Goal: Task Accomplishment & Management: Use online tool/utility

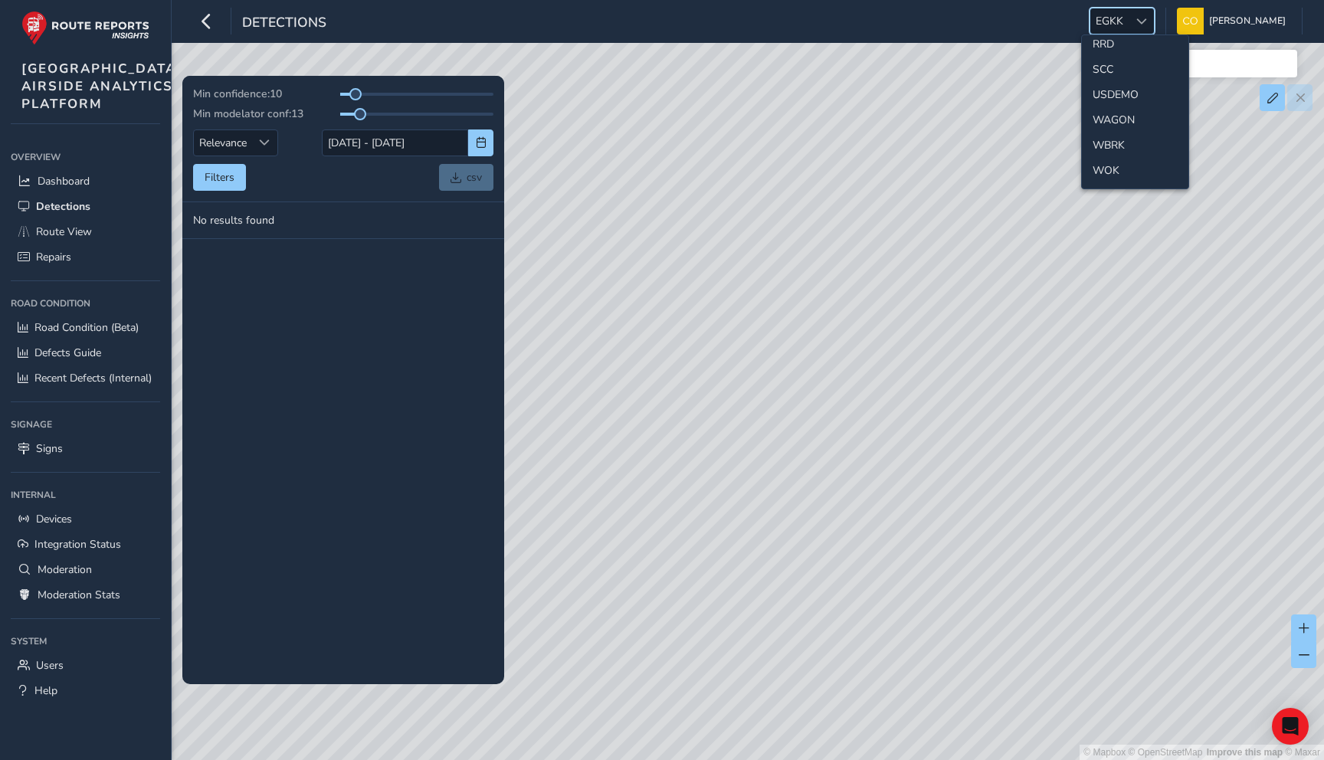
scroll to position [726, 0]
click at [1113, 90] on li "SCC" at bounding box center [1135, 86] width 107 height 25
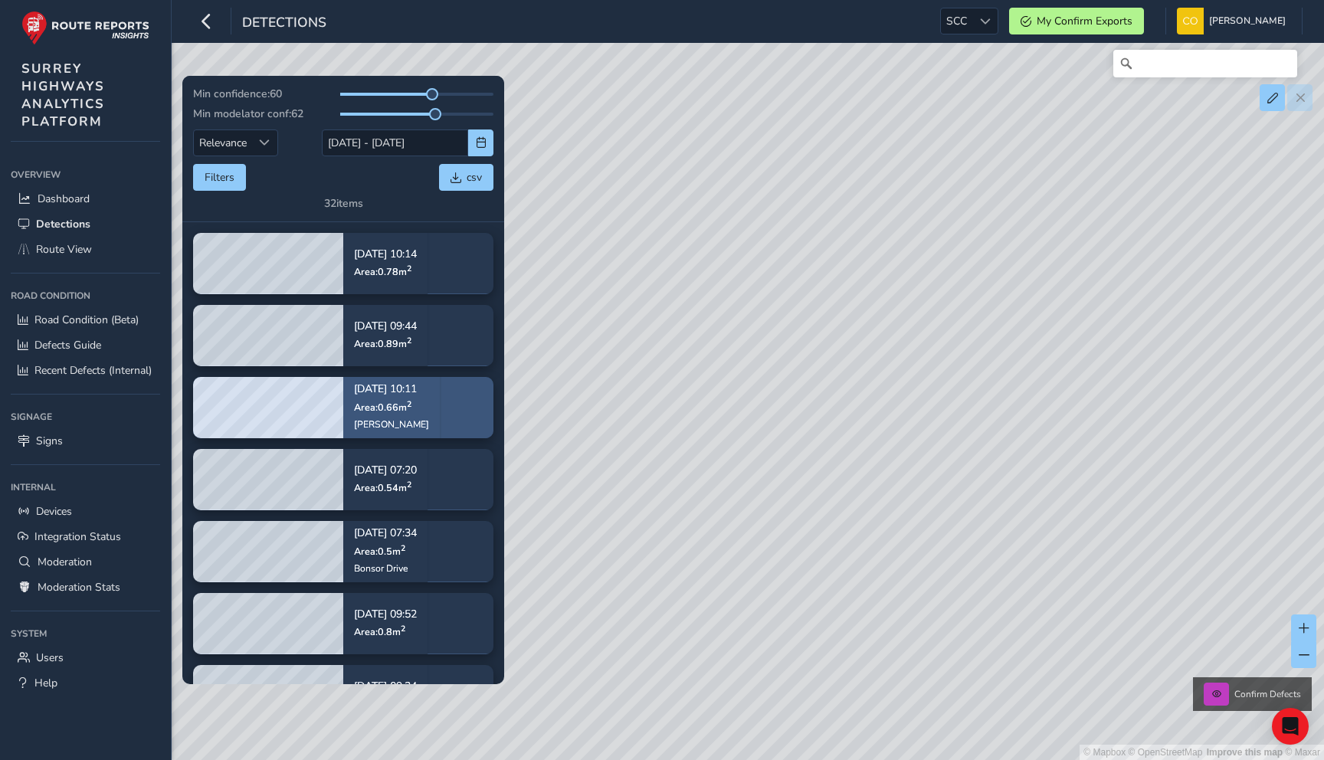
click at [416, 407] on p "Area: 0.66 m 2" at bounding box center [391, 407] width 75 height 12
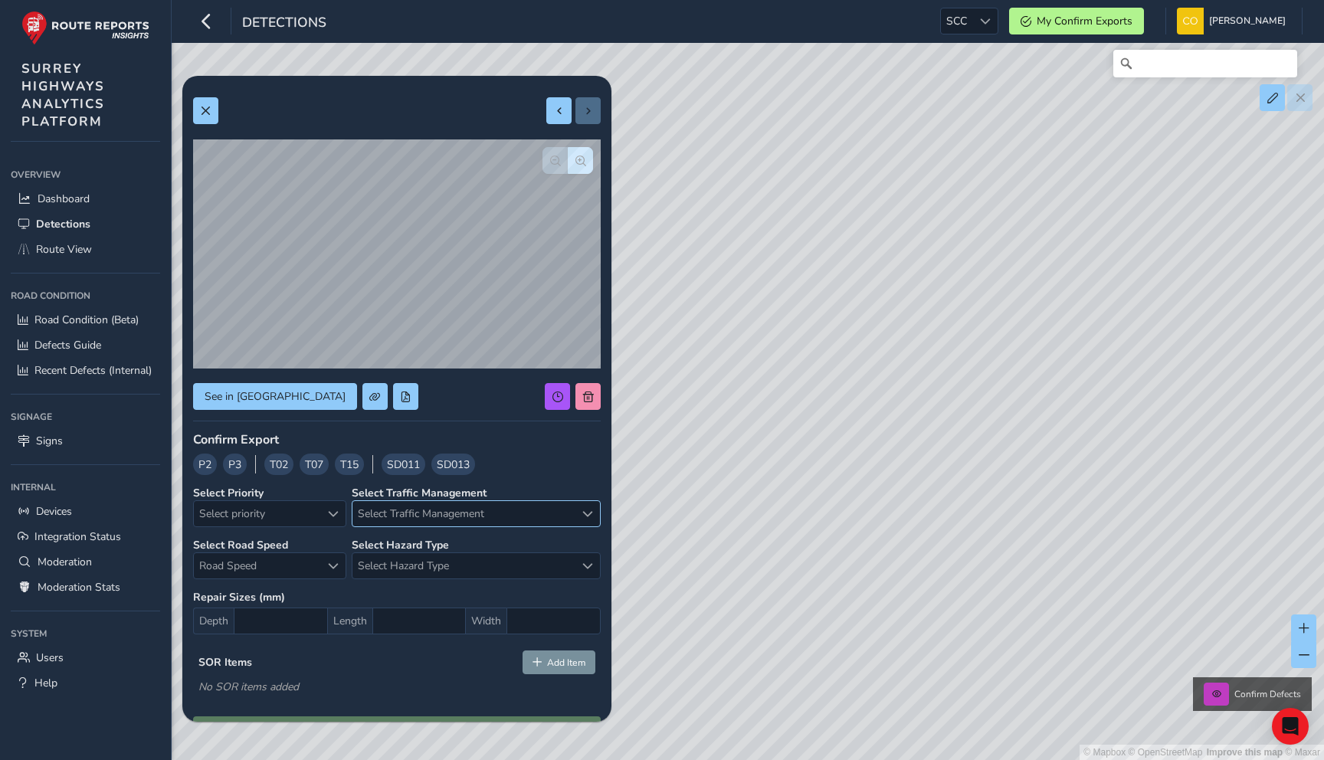
click at [502, 518] on span "Select Traffic Management" at bounding box center [464, 513] width 222 height 25
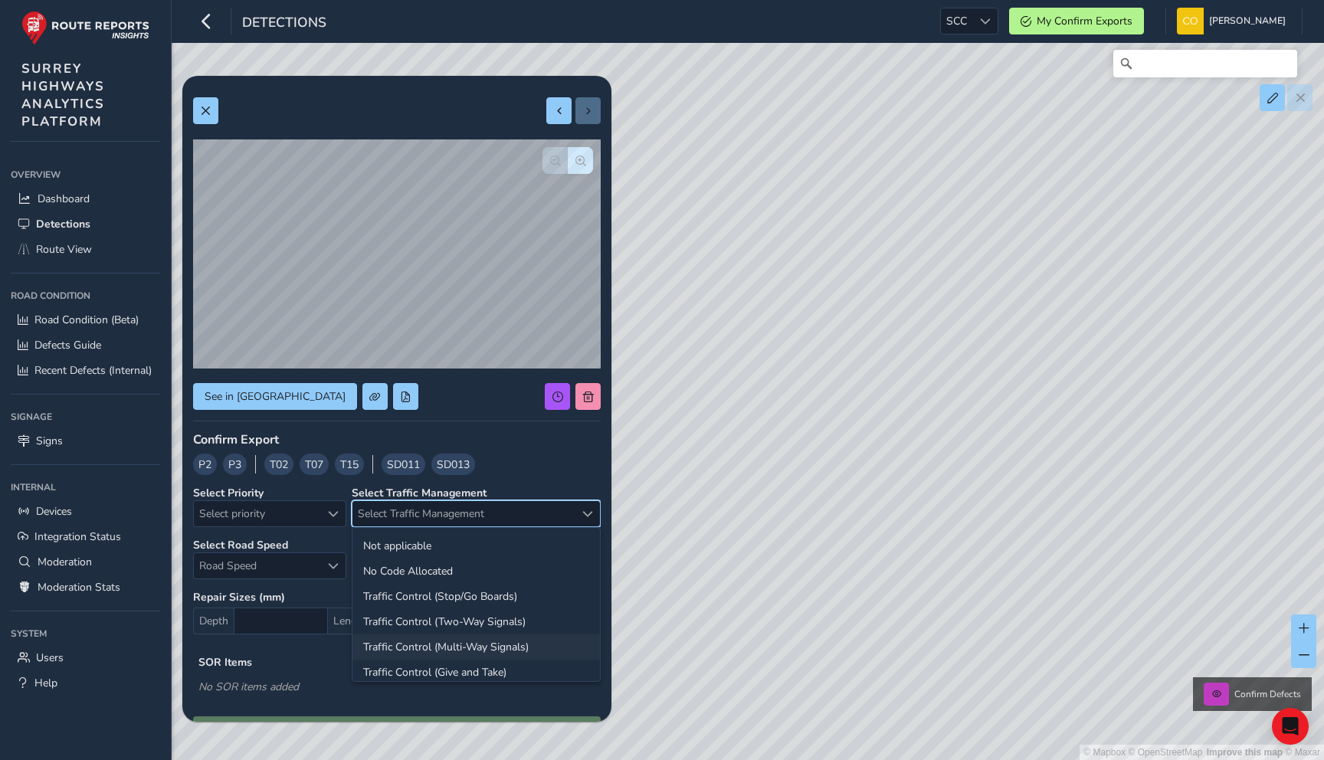
scroll to position [287, 0]
click at [507, 483] on div "Confirm Export P2 P3 T02 T07 T15 SD011 SD013 Select Priority Select priority Se…" at bounding box center [397, 592] width 408 height 322
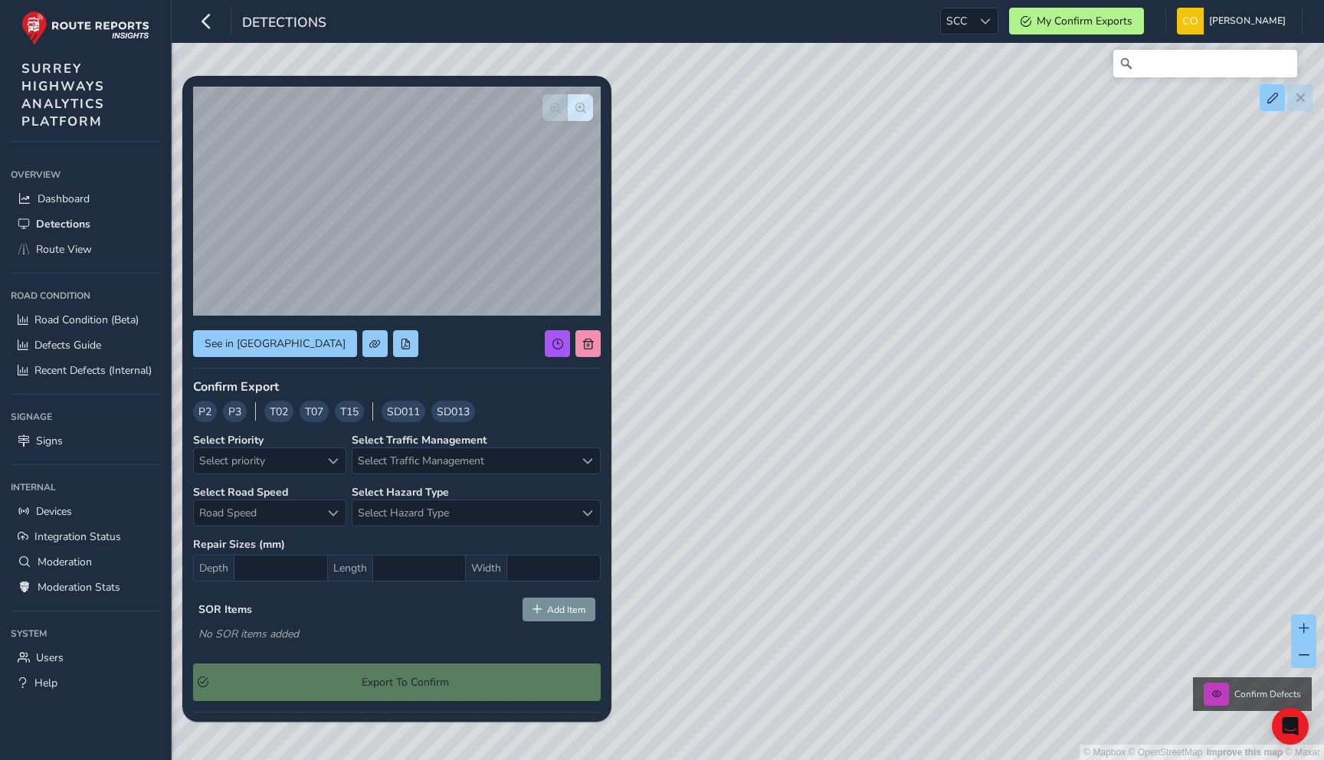
scroll to position [51, 0]
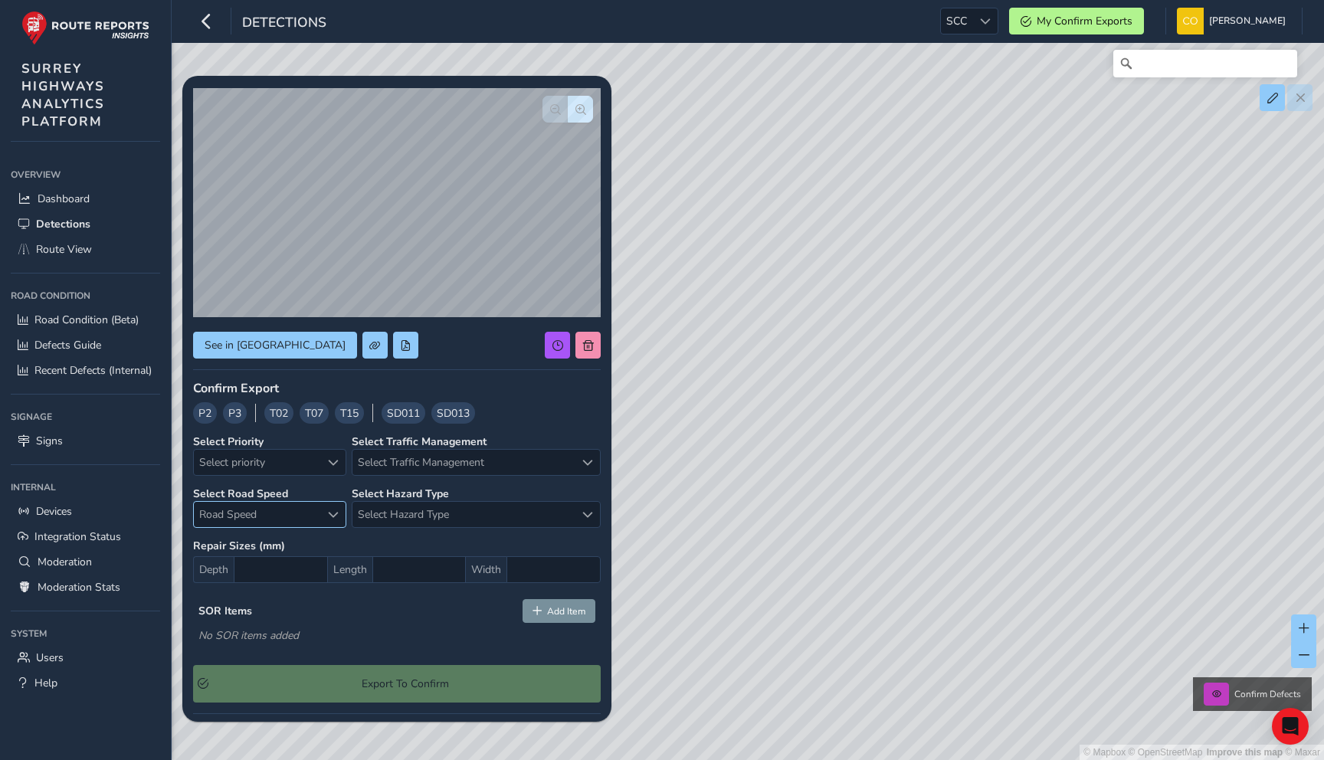
click at [312, 512] on span "Road Speed" at bounding box center [257, 514] width 126 height 25
click at [289, 510] on span "Road Speed" at bounding box center [257, 514] width 126 height 25
click at [402, 501] on div "Select Hazard Type Select Hazard Type" at bounding box center [476, 514] width 249 height 27
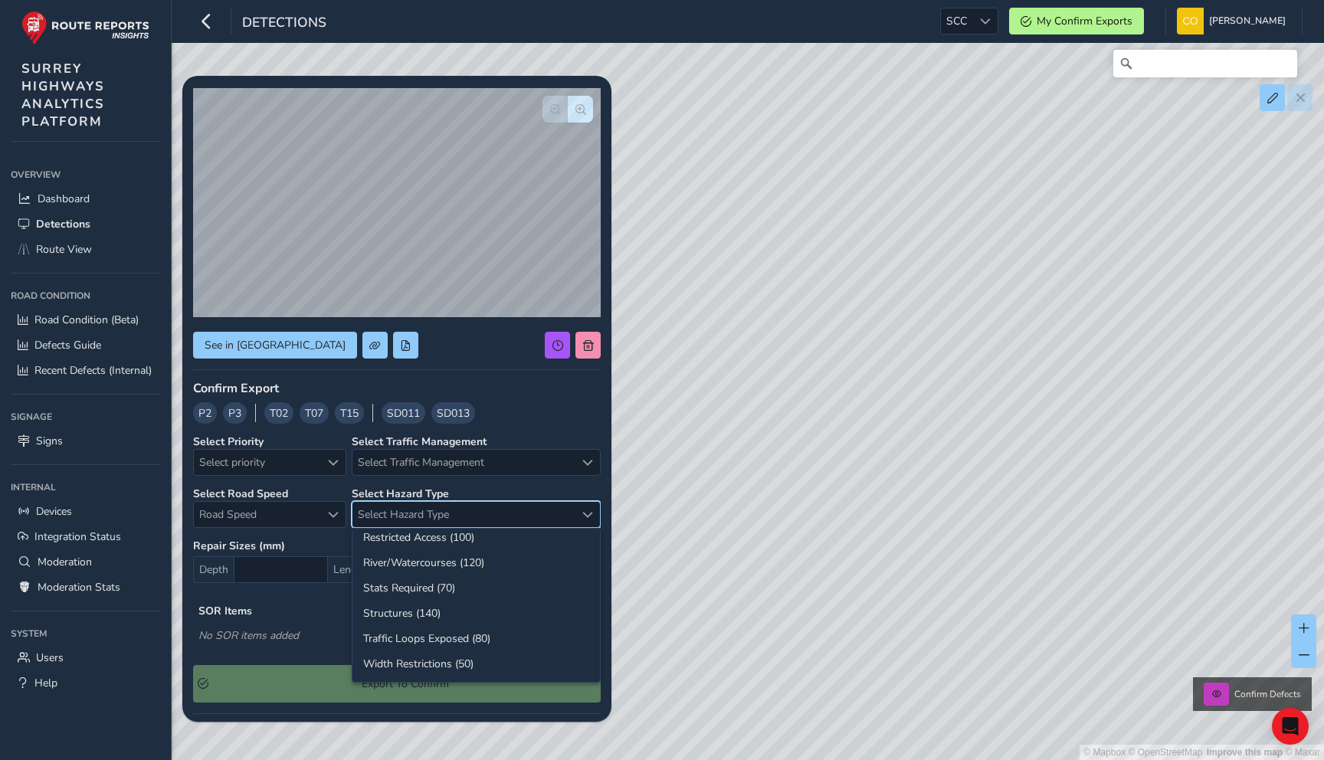
scroll to position [0, 0]
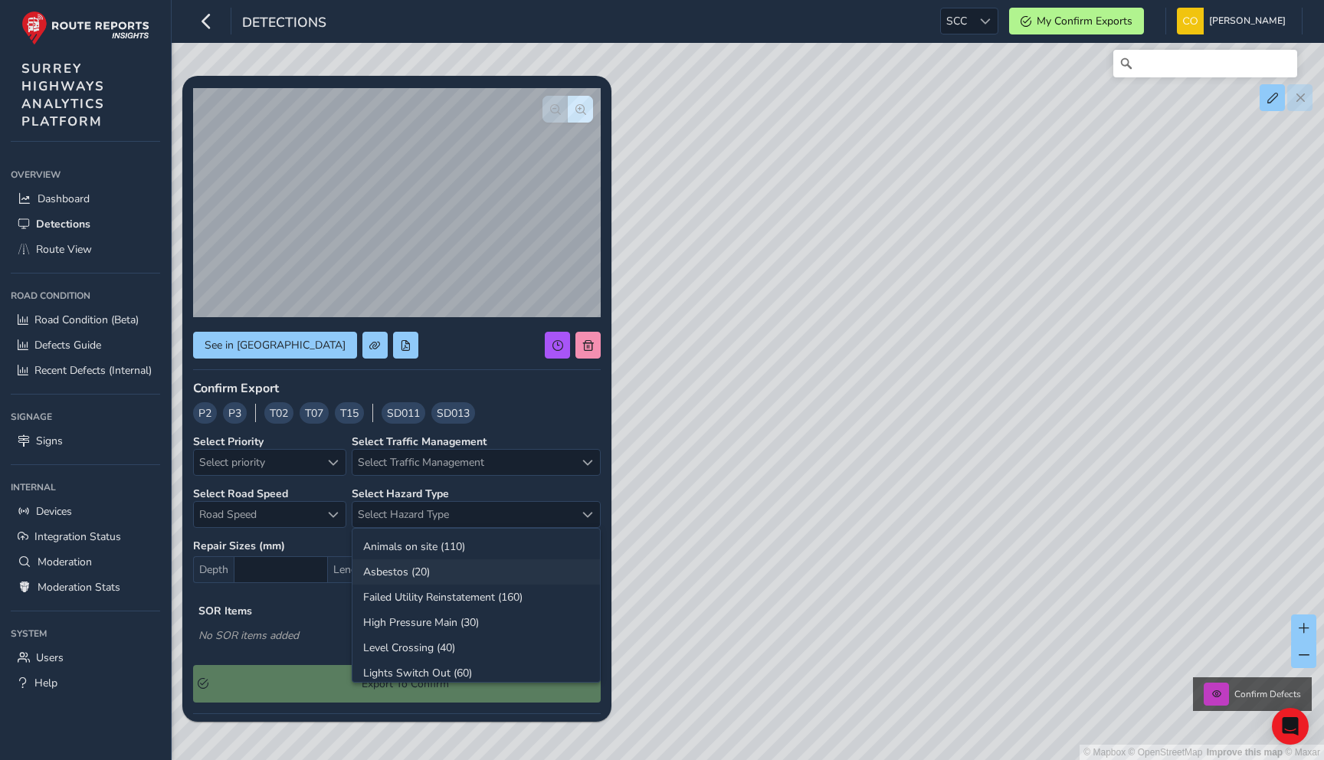
click at [456, 580] on li "Asbestos (20)" at bounding box center [477, 571] width 248 height 25
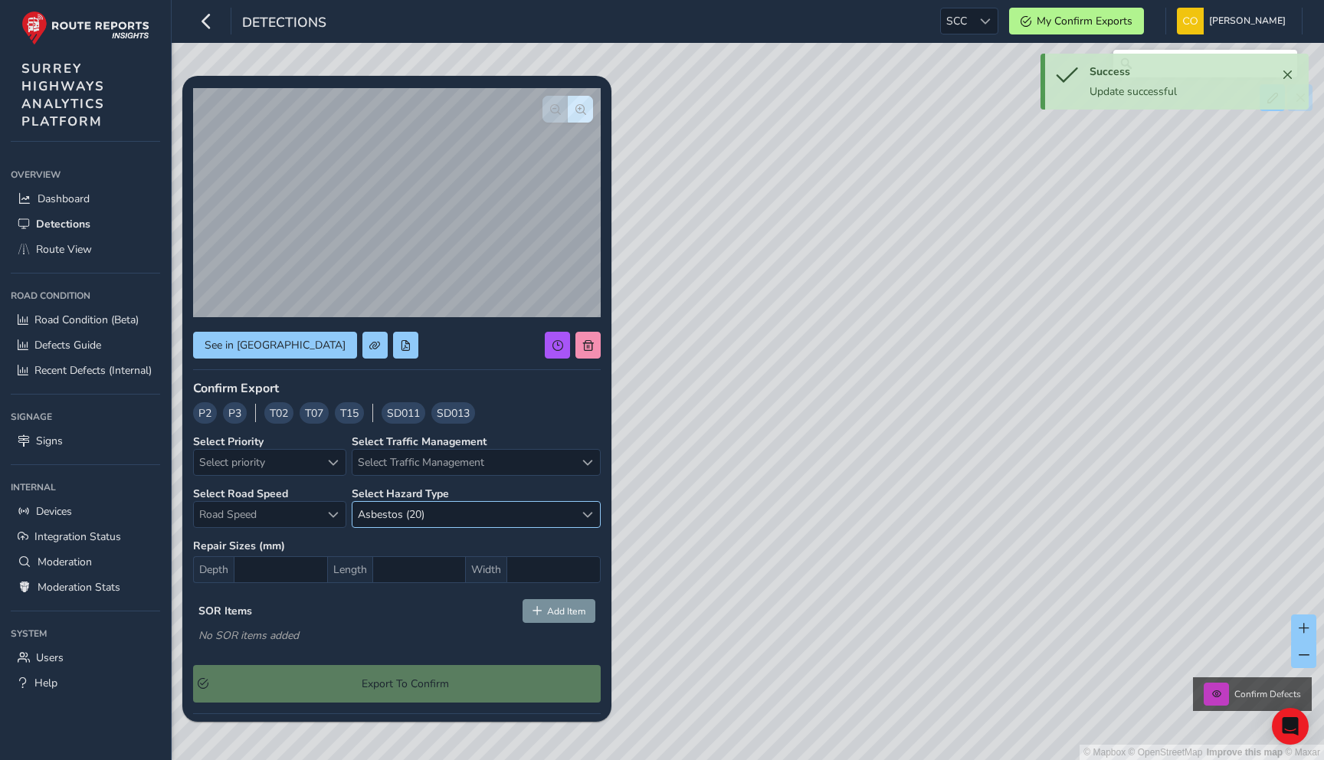
click at [533, 506] on span "Asbestos (20)" at bounding box center [464, 514] width 222 height 25
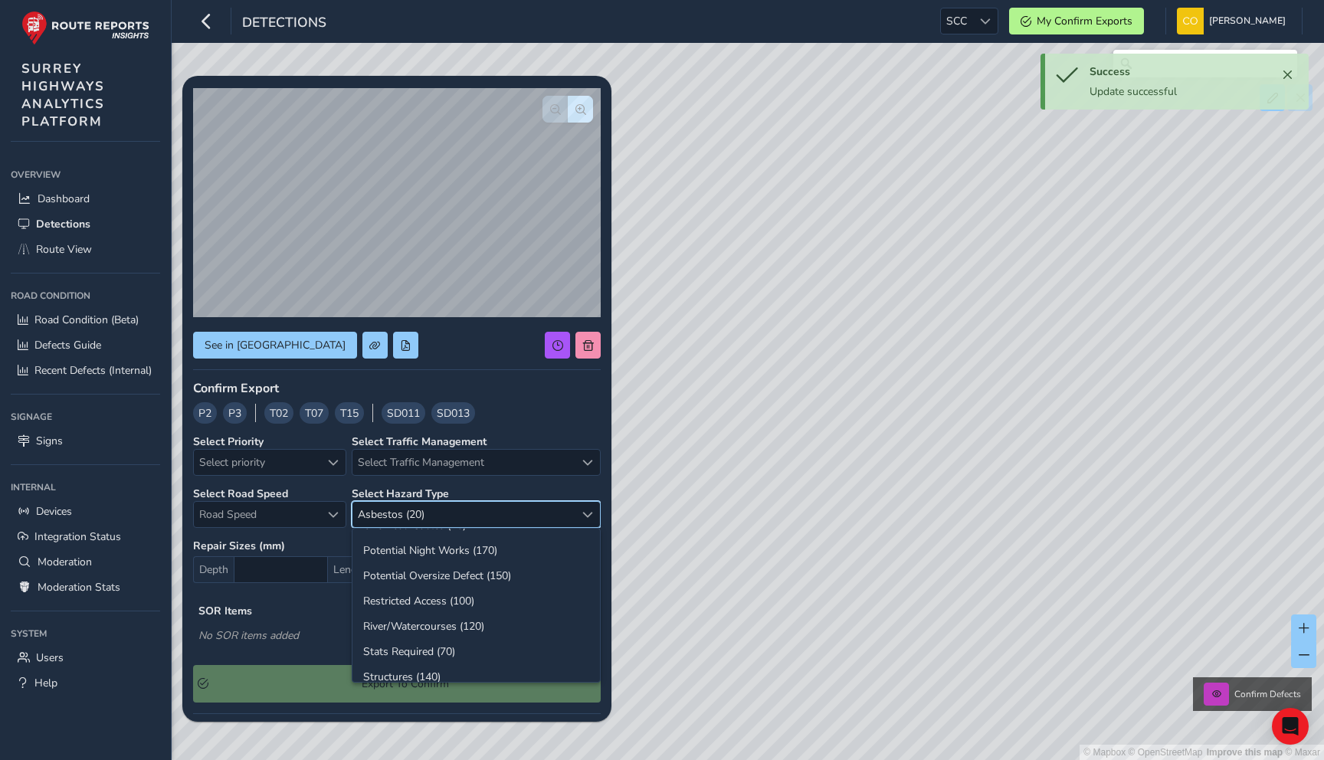
scroll to position [287, 0]
click at [494, 666] on li "Width Restrictions (50)" at bounding box center [477, 663] width 248 height 25
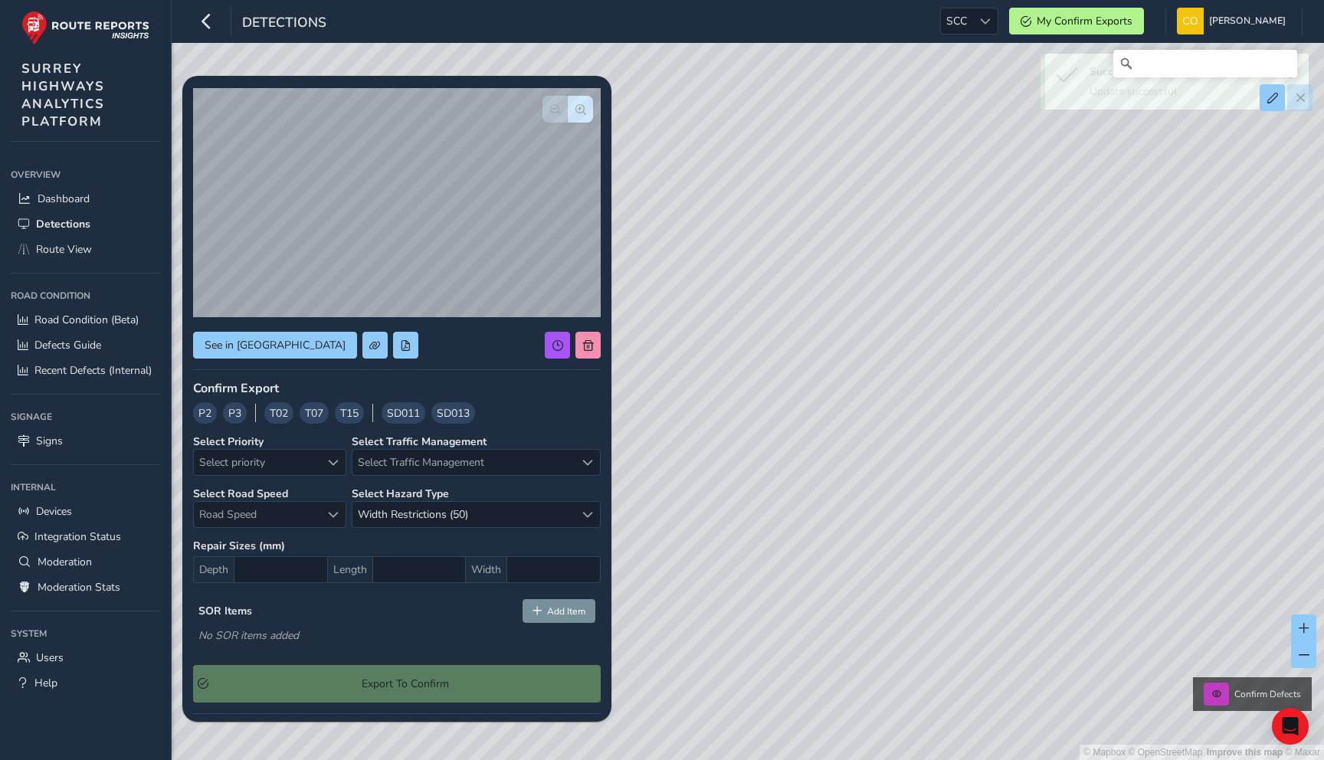
click at [447, 622] on div "SOR Items Add Item" at bounding box center [396, 610] width 397 height 23
click at [426, 522] on span "Width Restrictions (50)" at bounding box center [464, 514] width 222 height 25
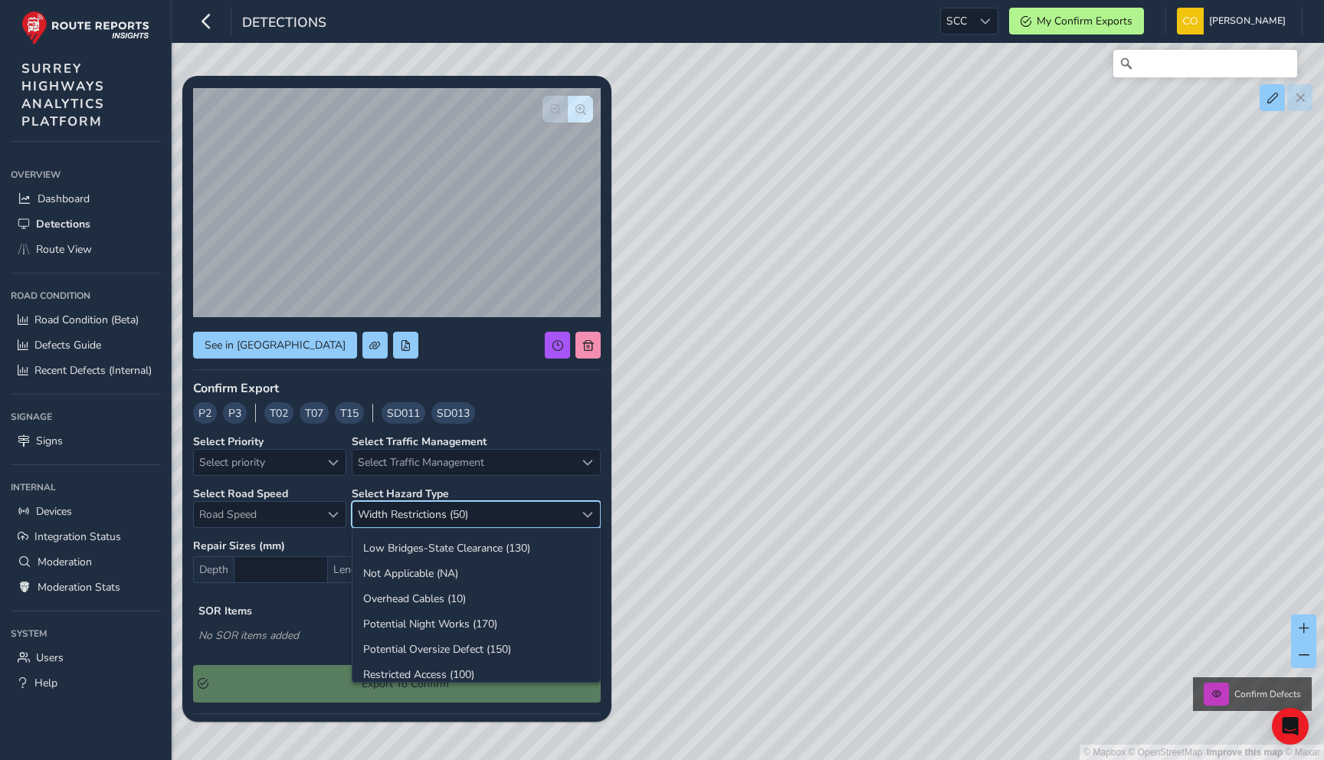
scroll to position [161, 0]
click at [437, 570] on li "Not Applicable (NA)" at bounding box center [477, 562] width 248 height 25
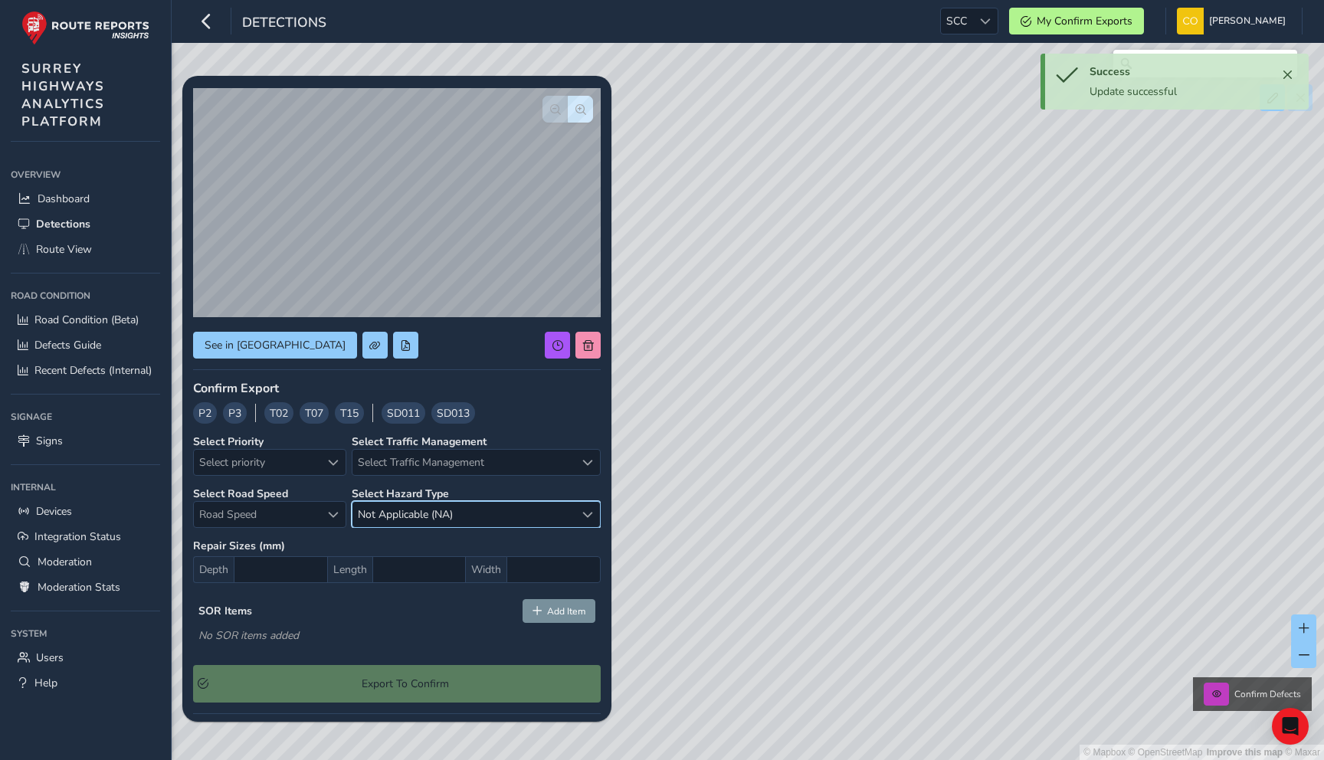
click at [399, 548] on strong "Repair Sizes (mm)" at bounding box center [397, 546] width 408 height 15
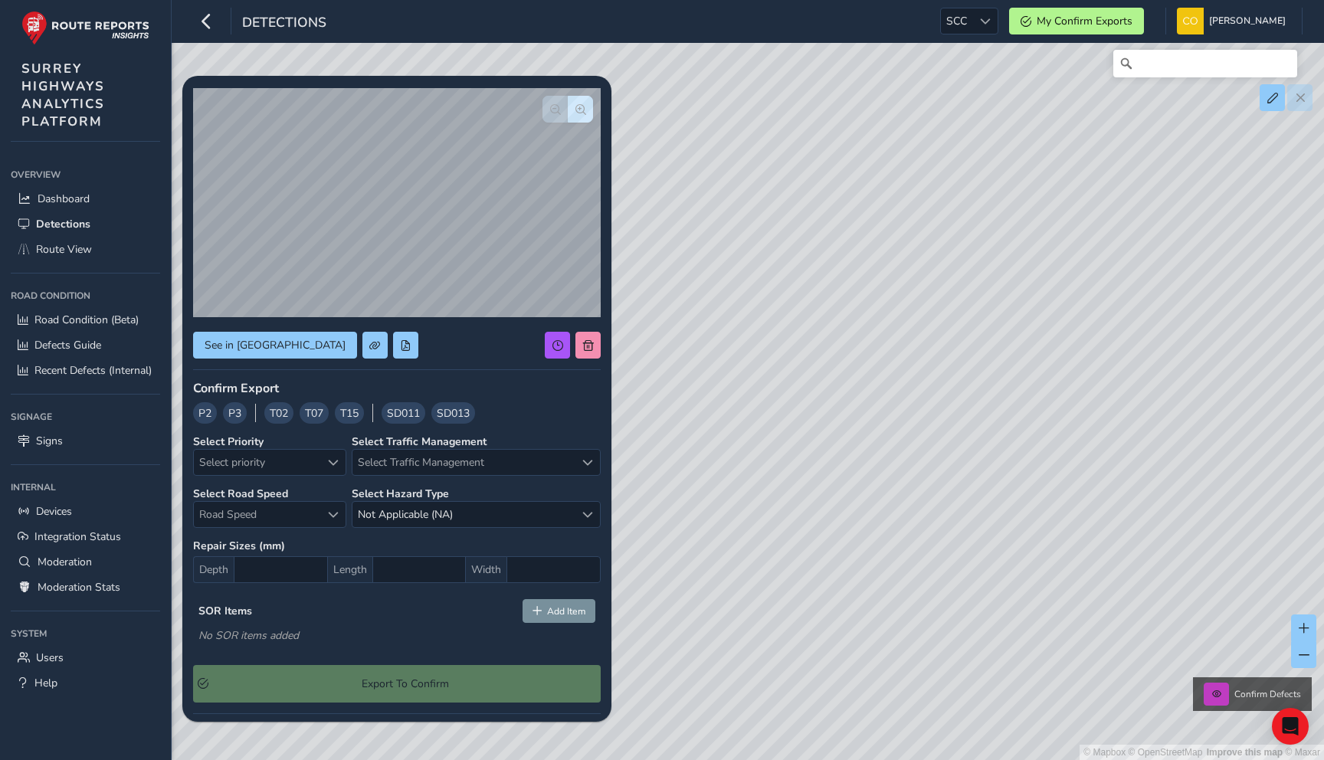
click at [402, 417] on span "SD011" at bounding box center [403, 413] width 33 height 16
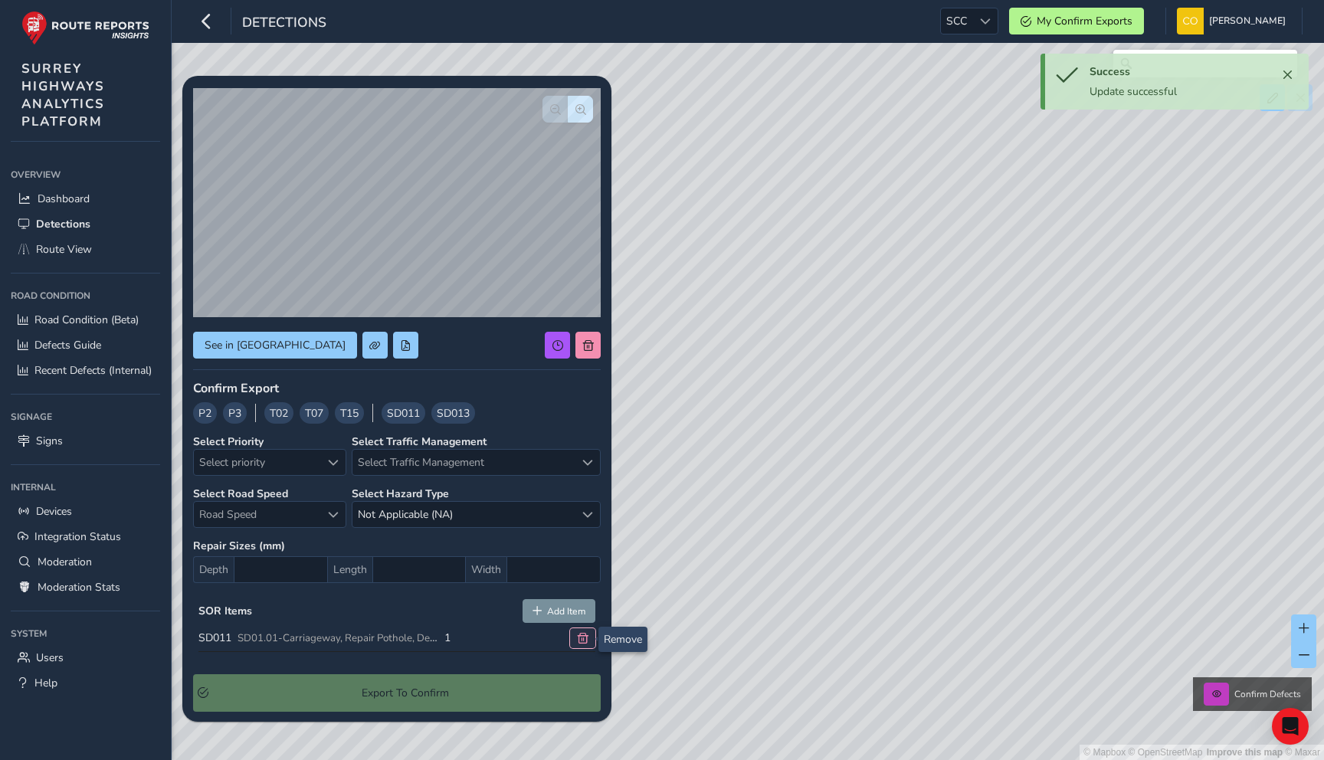
click at [576, 635] on button at bounding box center [582, 638] width 25 height 20
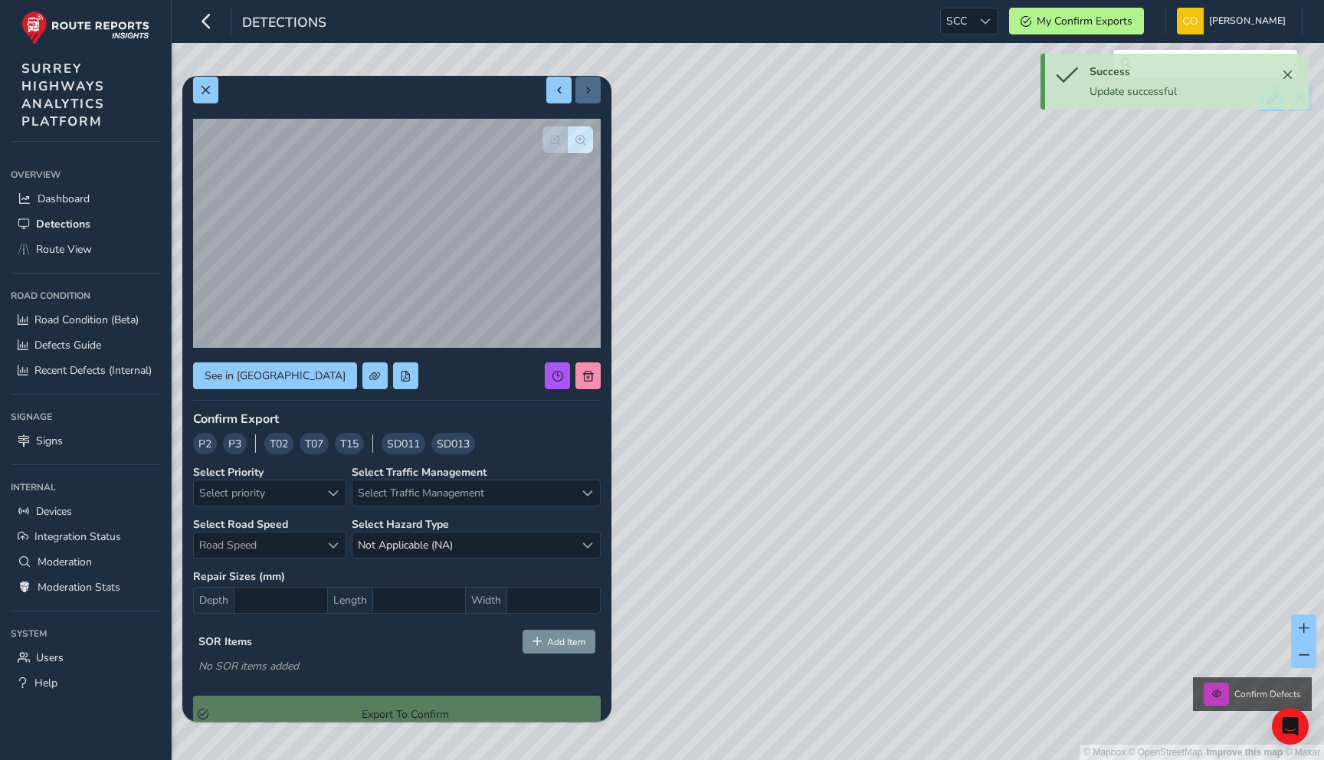
scroll to position [18, 0]
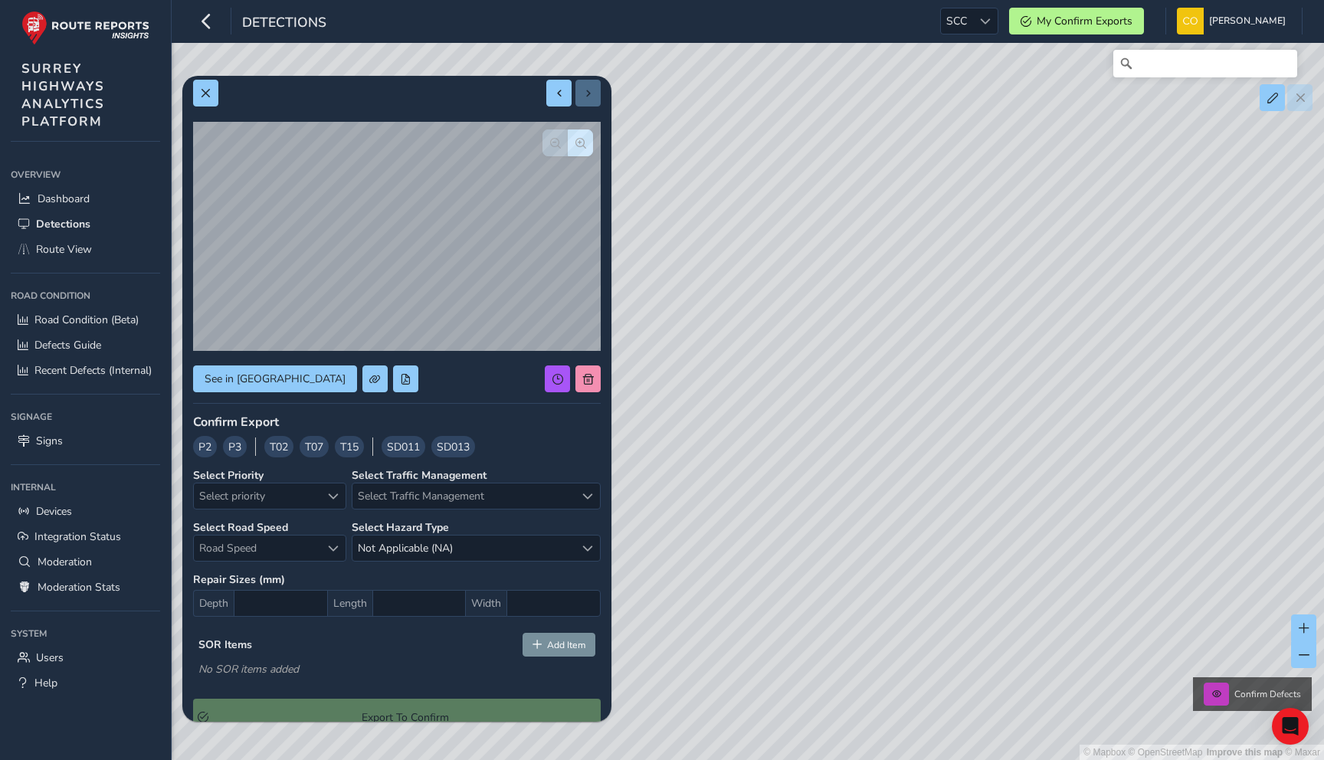
click at [271, 451] on span "T02" at bounding box center [279, 447] width 18 height 16
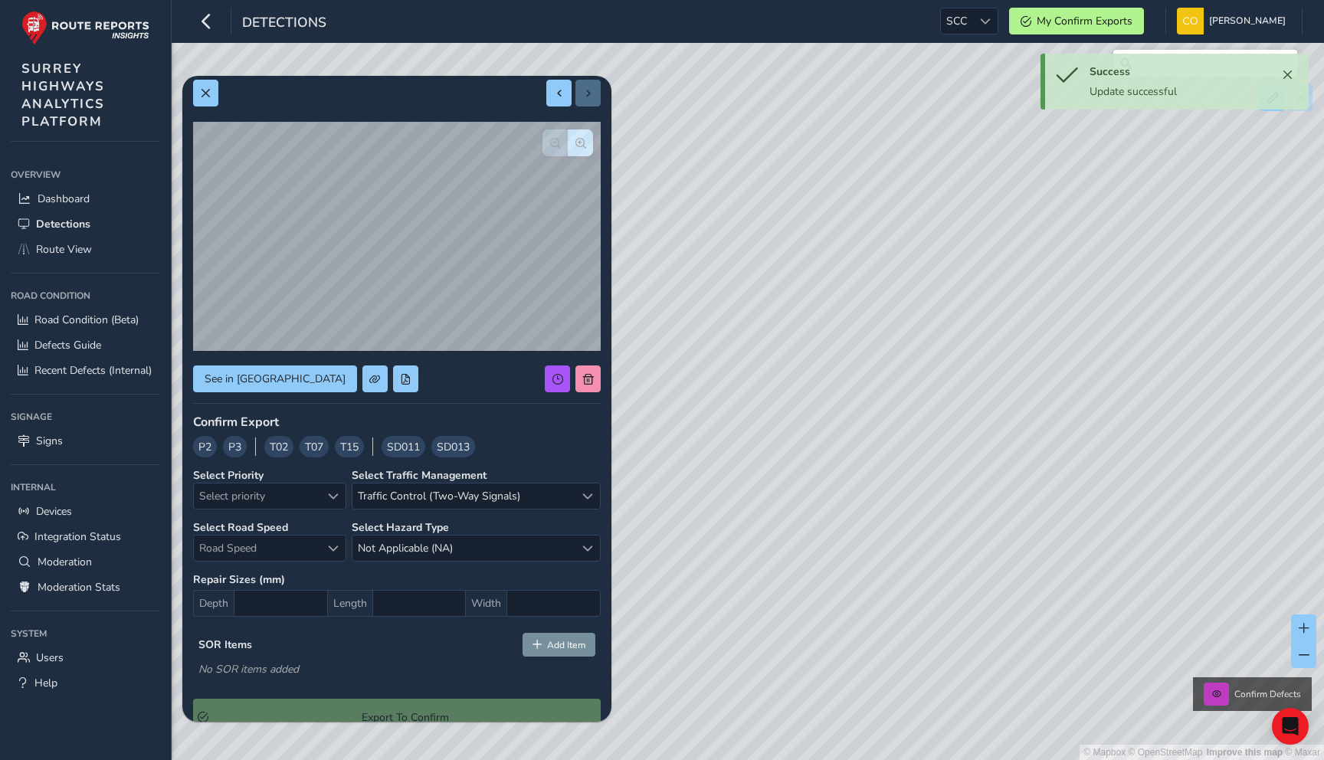
click at [318, 446] on span "T07" at bounding box center [314, 447] width 18 height 16
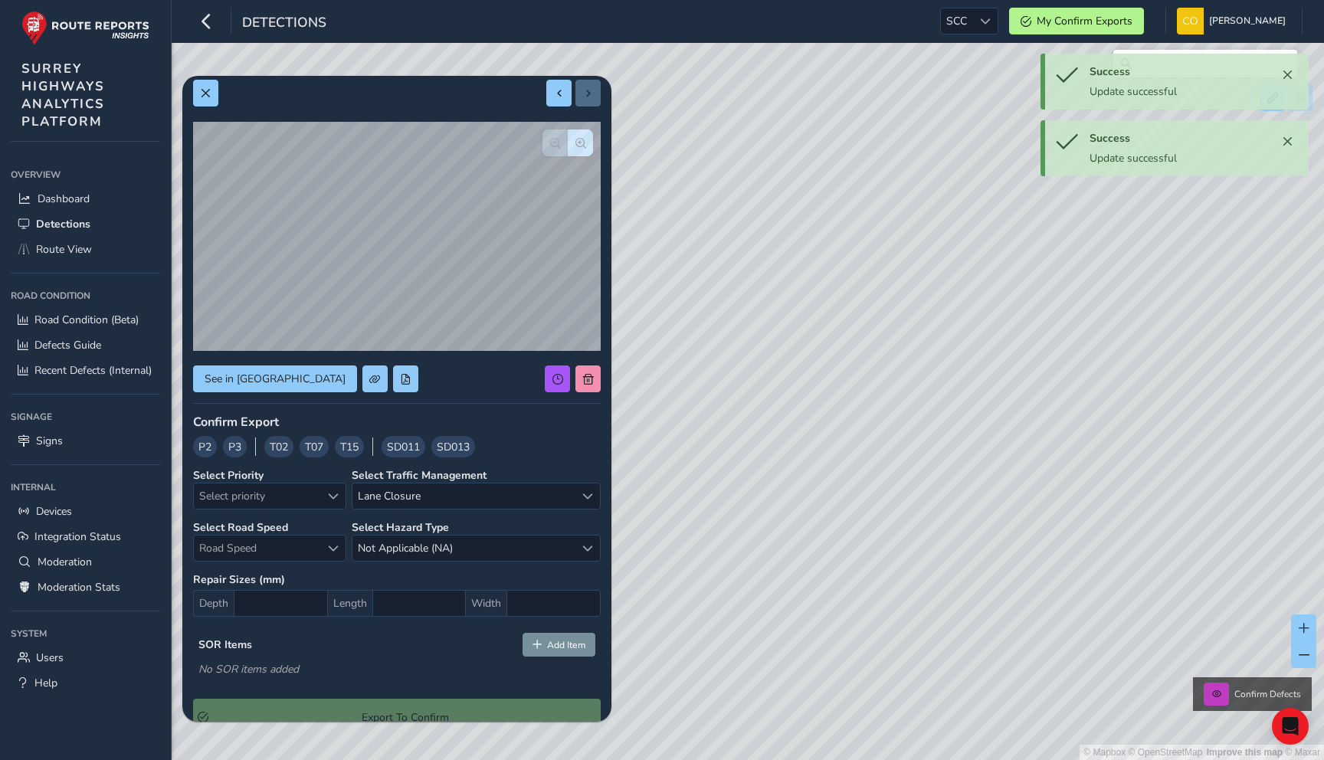
click at [354, 448] on span "T15" at bounding box center [349, 447] width 18 height 16
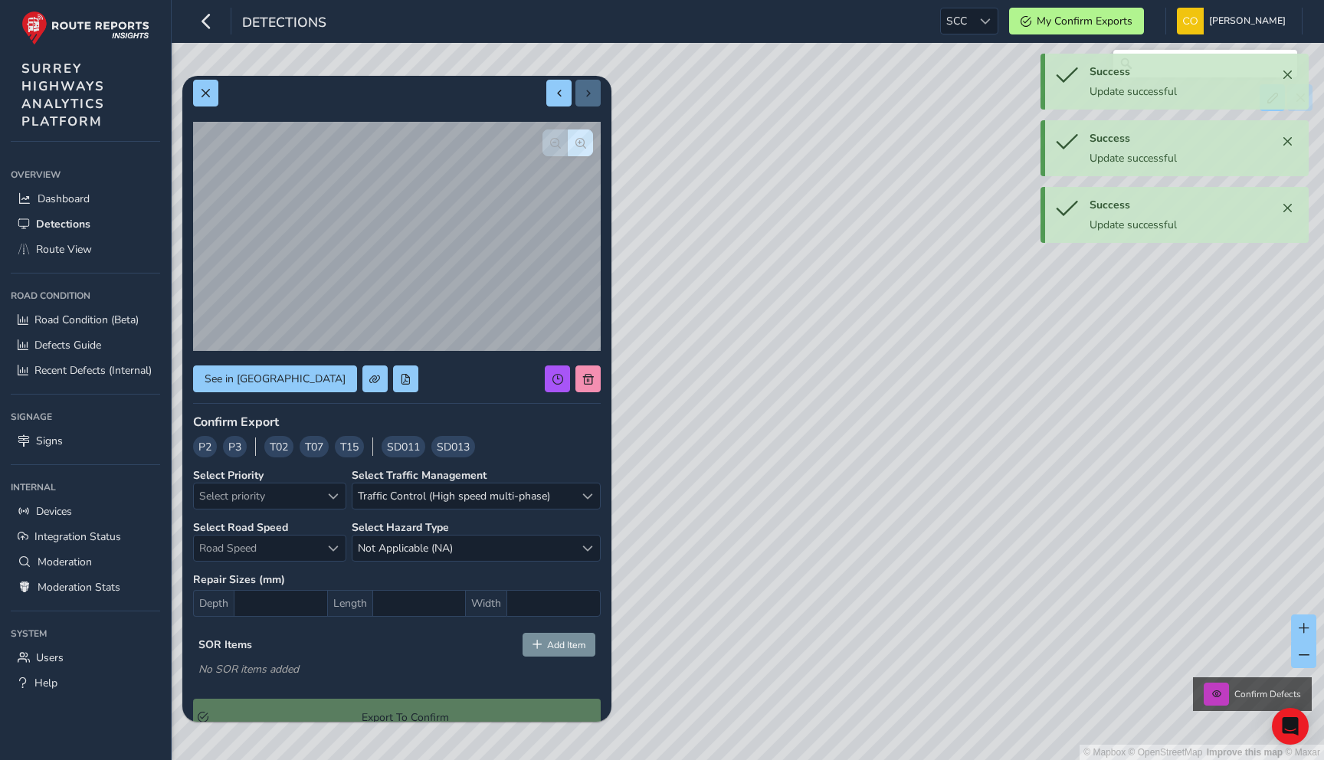
click at [287, 448] on span "T02" at bounding box center [279, 447] width 18 height 16
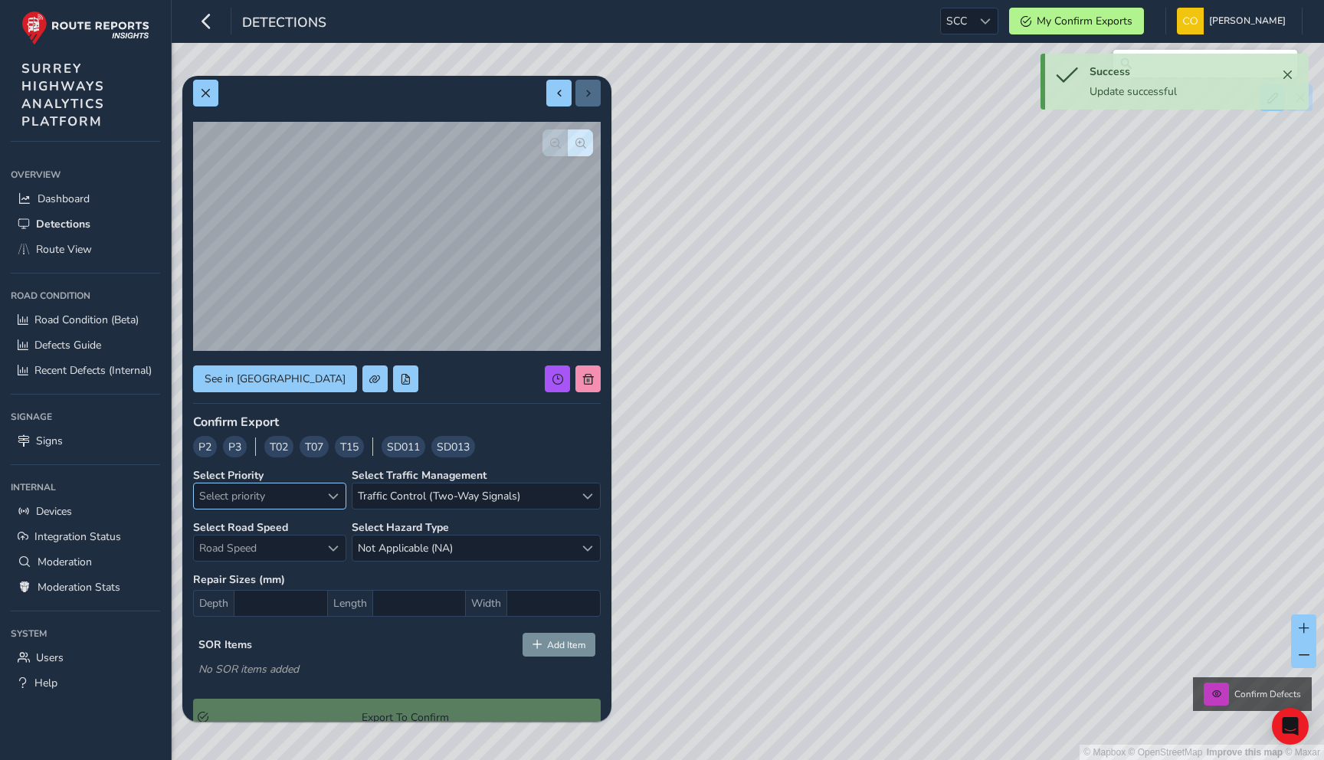
click at [240, 500] on span "Select priority" at bounding box center [257, 496] width 126 height 25
click at [254, 494] on span "Select priority" at bounding box center [257, 496] width 126 height 25
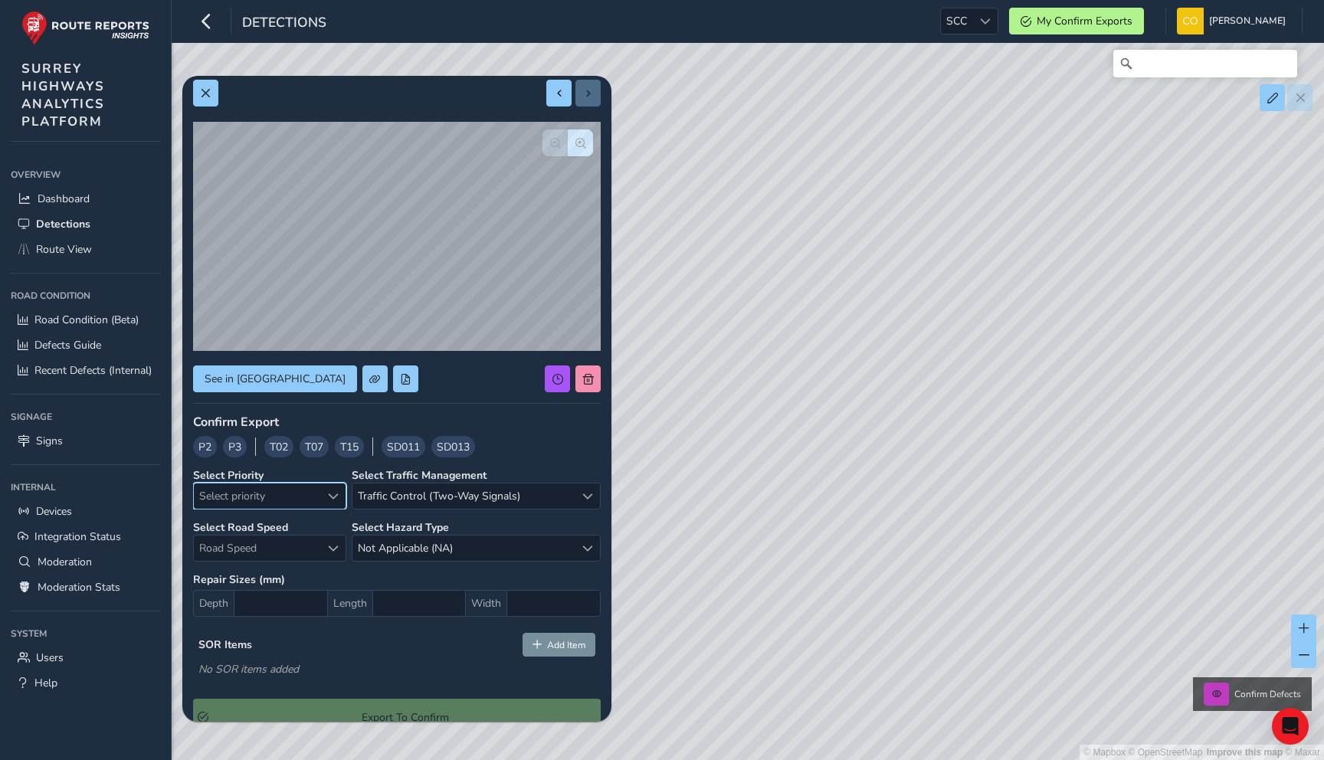
click at [278, 464] on div "Confirm Export P2 P3 T02 T07 T15 SD011 SD013 Select Priority Select priority Se…" at bounding box center [397, 575] width 408 height 322
click at [430, 491] on span "Traffic Control (Two-Way Signals)" at bounding box center [464, 496] width 222 height 25
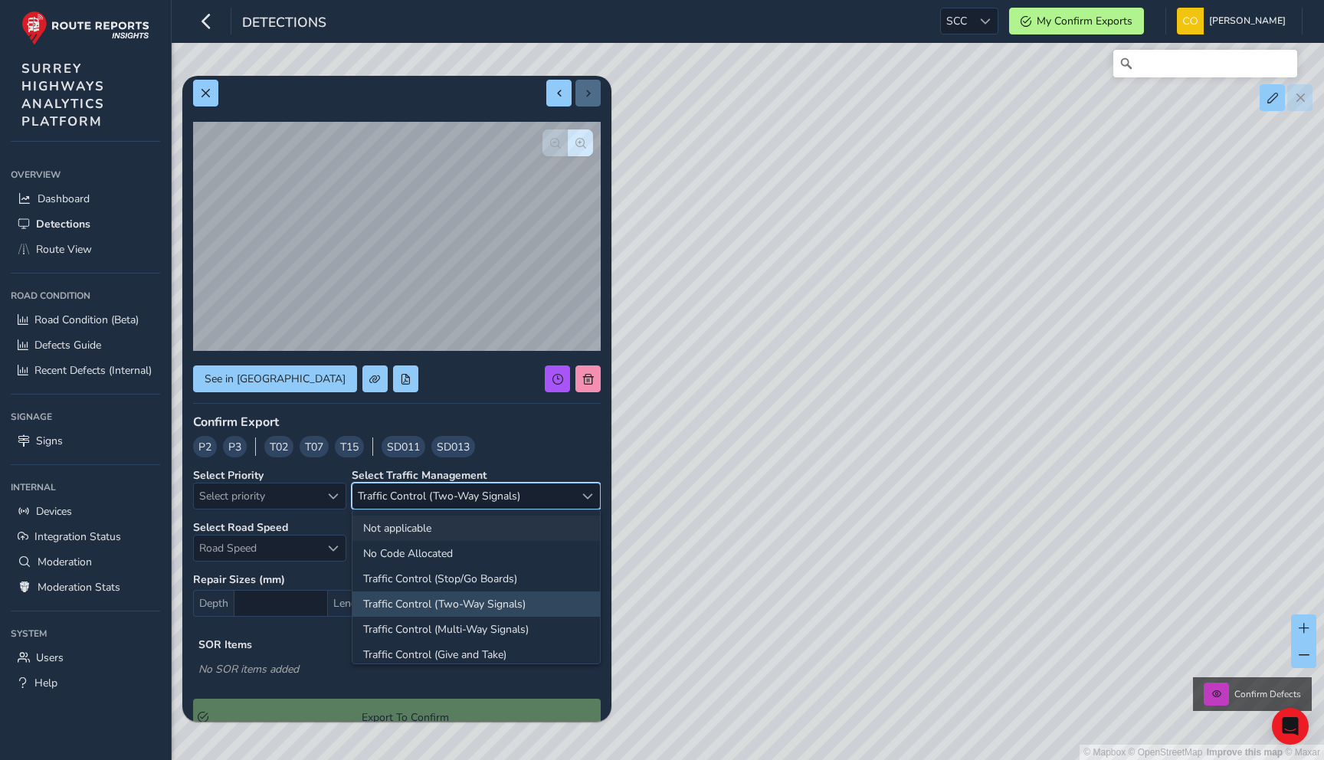
click at [431, 519] on li "Not applicable" at bounding box center [477, 528] width 248 height 25
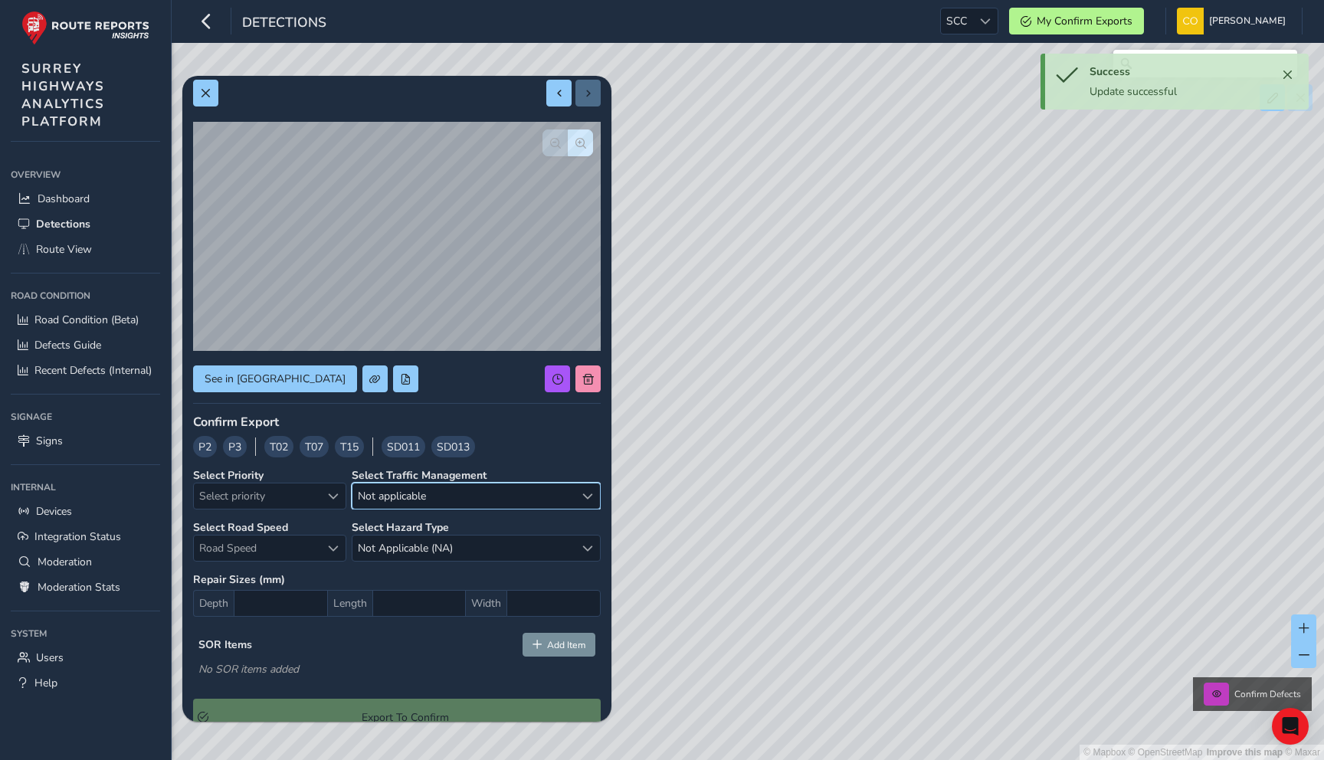
click at [336, 512] on div "Confirm Export P2 P3 T02 T07 T15 SD011 SD013 Select Priority Select priority Se…" at bounding box center [397, 575] width 408 height 322
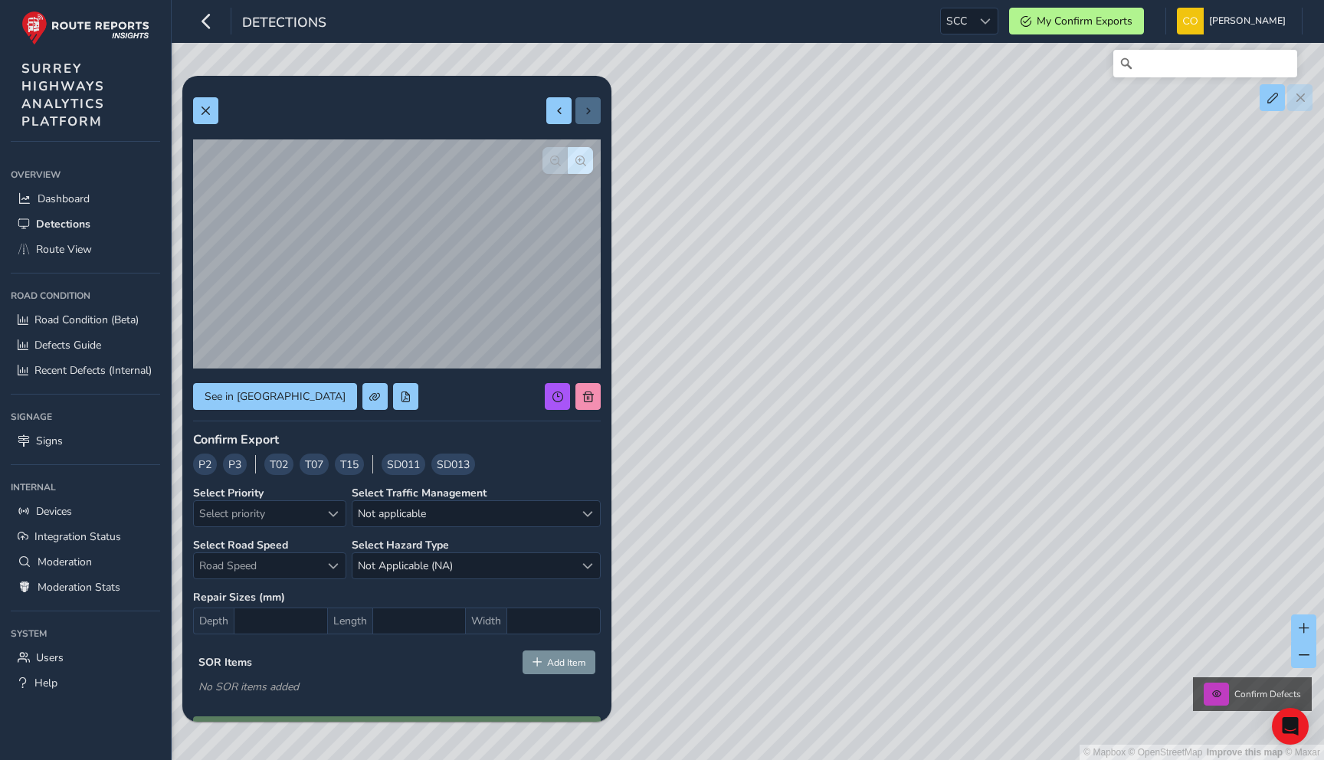
scroll to position [29, 0]
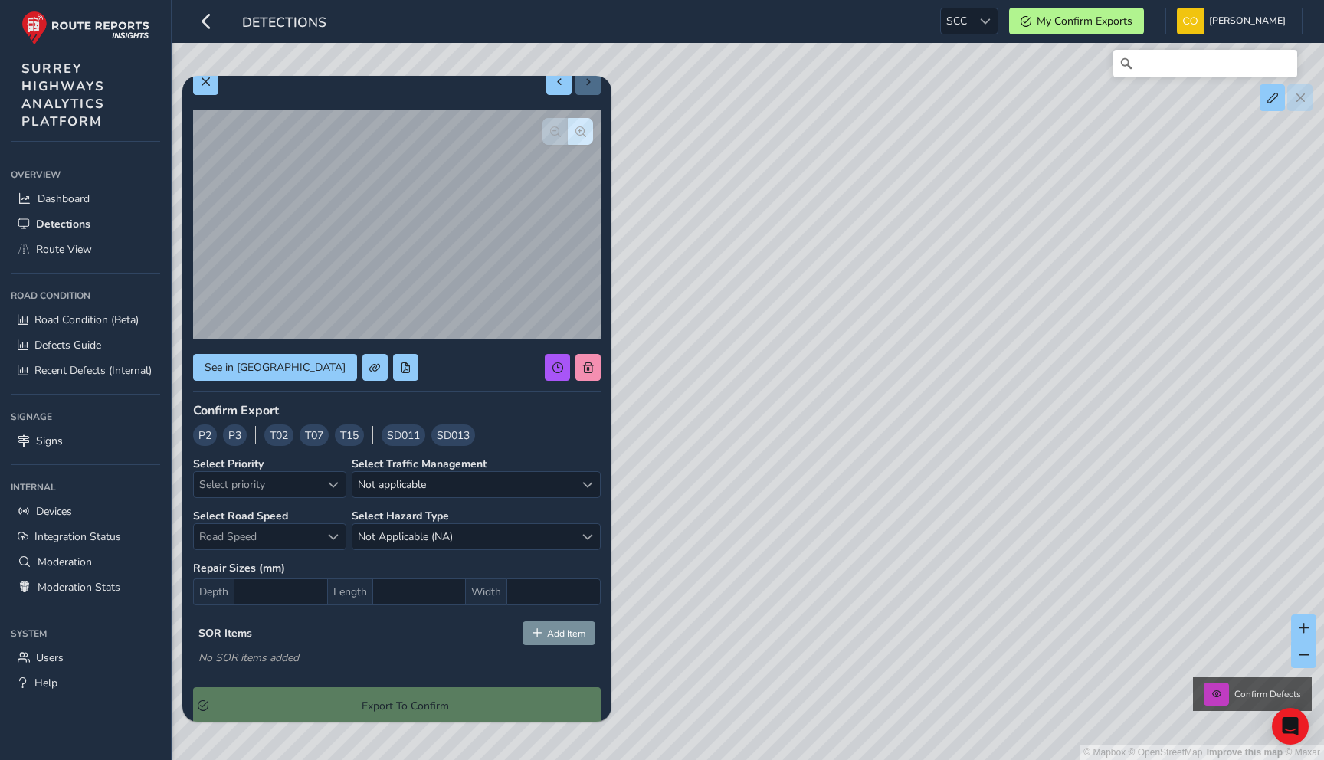
click at [415, 389] on div "See in Route View Confirm Export P2 P3 T02 T07 T15 SD011 SD013 Select Priority …" at bounding box center [397, 634] width 408 height 1154
click at [205, 435] on span "P2" at bounding box center [204, 436] width 13 height 16
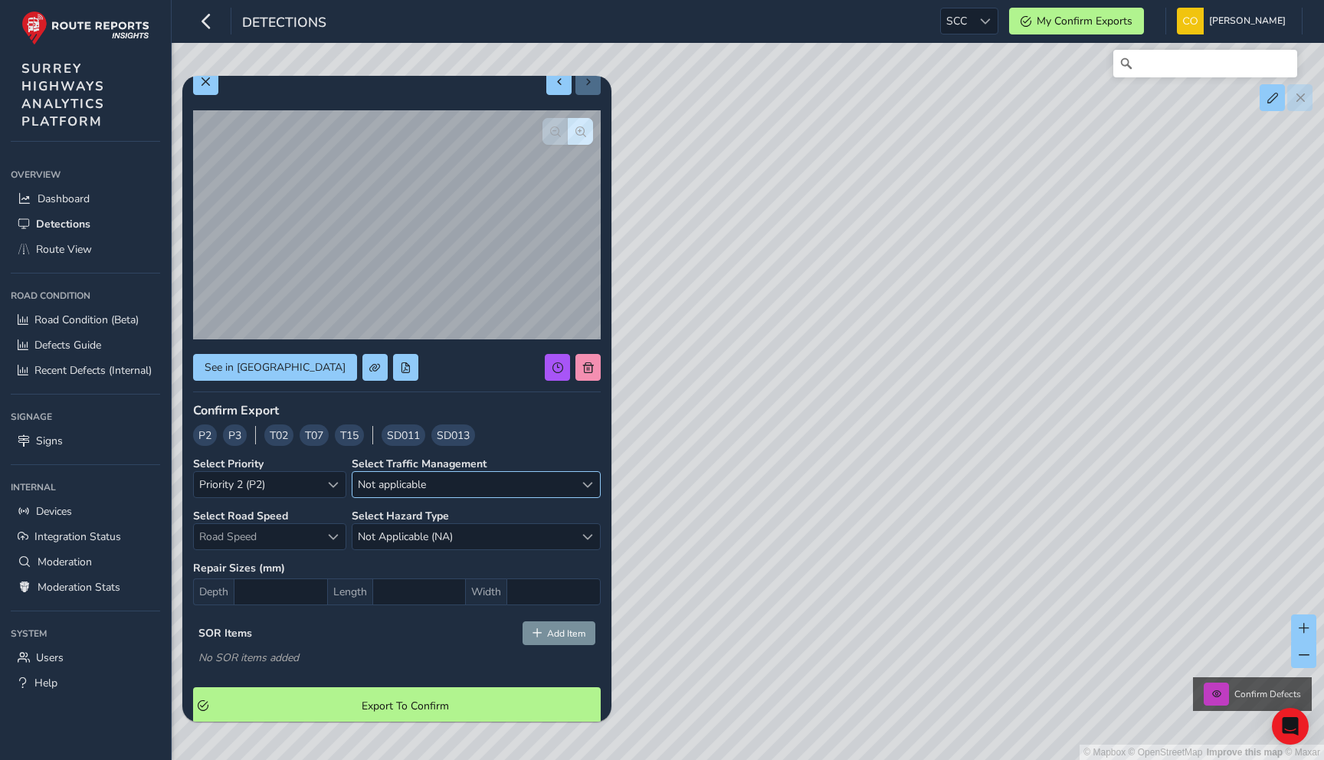
click at [388, 485] on span "Not applicable" at bounding box center [464, 484] width 222 height 25
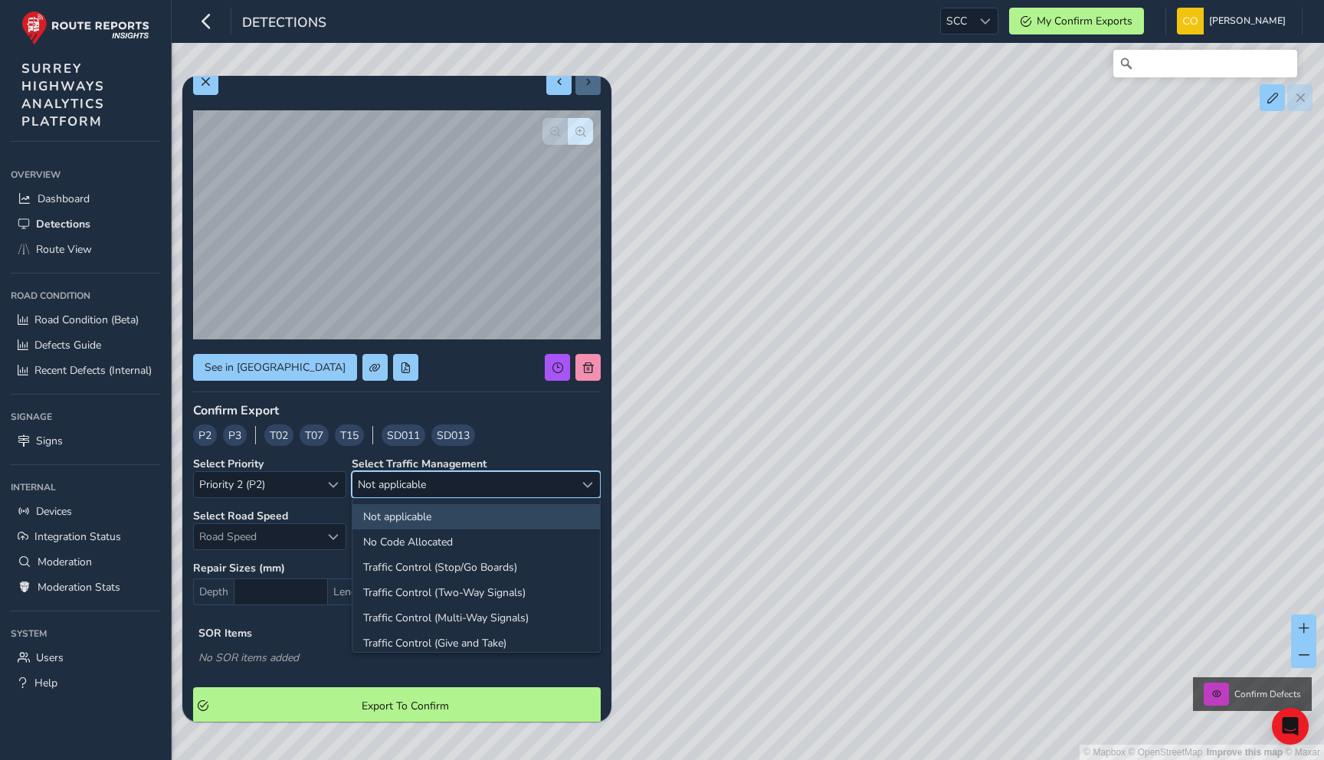
click at [325, 453] on div "Confirm Export P2 P3 T02 T07 T15 SD011 SD013 Select Priority Priority 2 (P2) Pr…" at bounding box center [397, 563] width 408 height 322
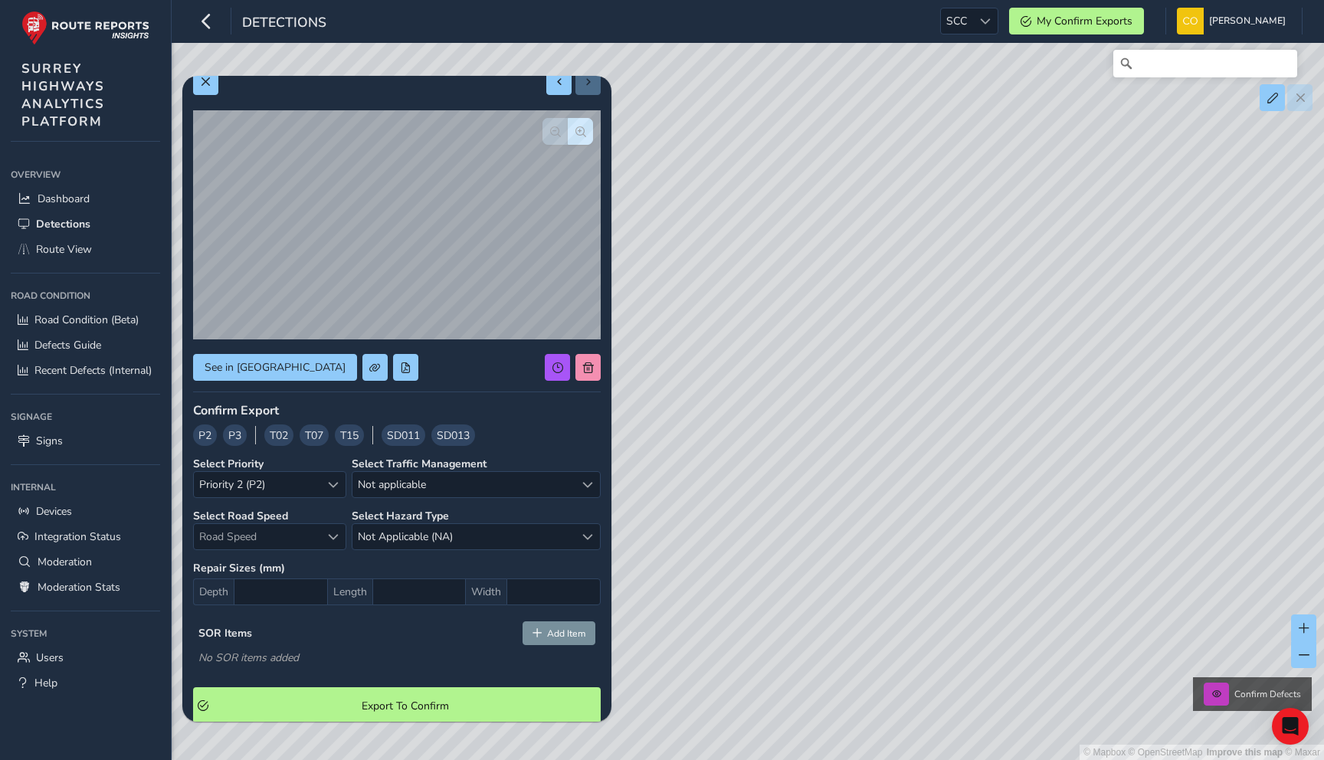
click at [309, 439] on span "T07" at bounding box center [314, 436] width 18 height 16
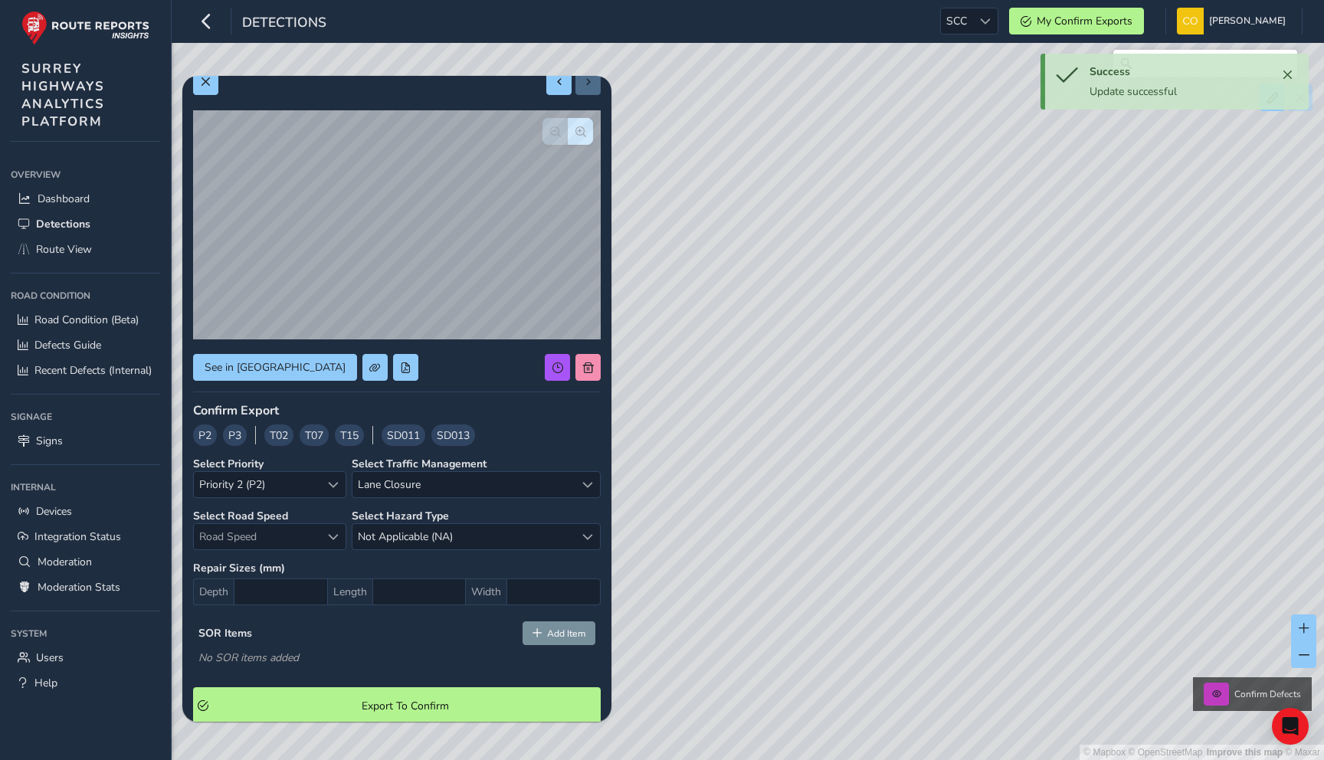
click at [347, 435] on span "T15" at bounding box center [349, 436] width 18 height 16
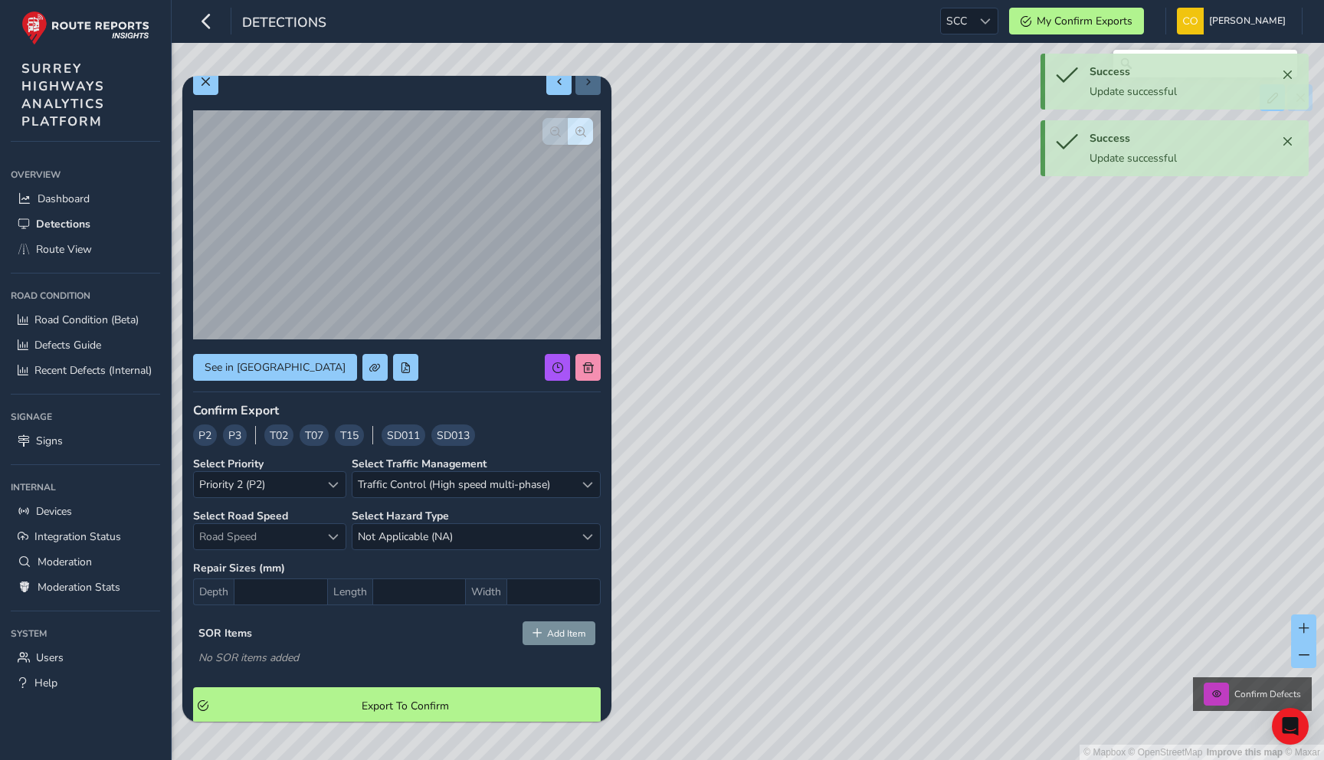
click at [284, 435] on span "T02" at bounding box center [279, 436] width 18 height 16
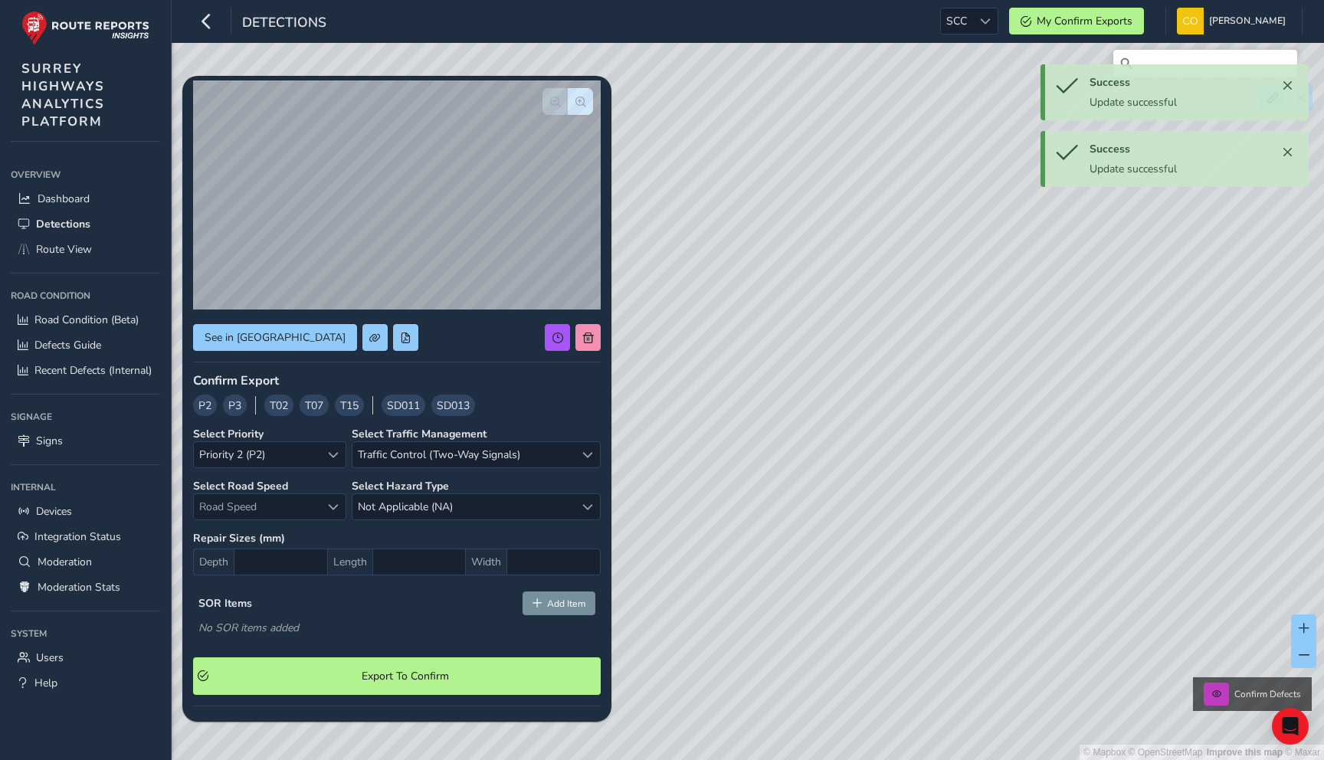
scroll to position [58, 0]
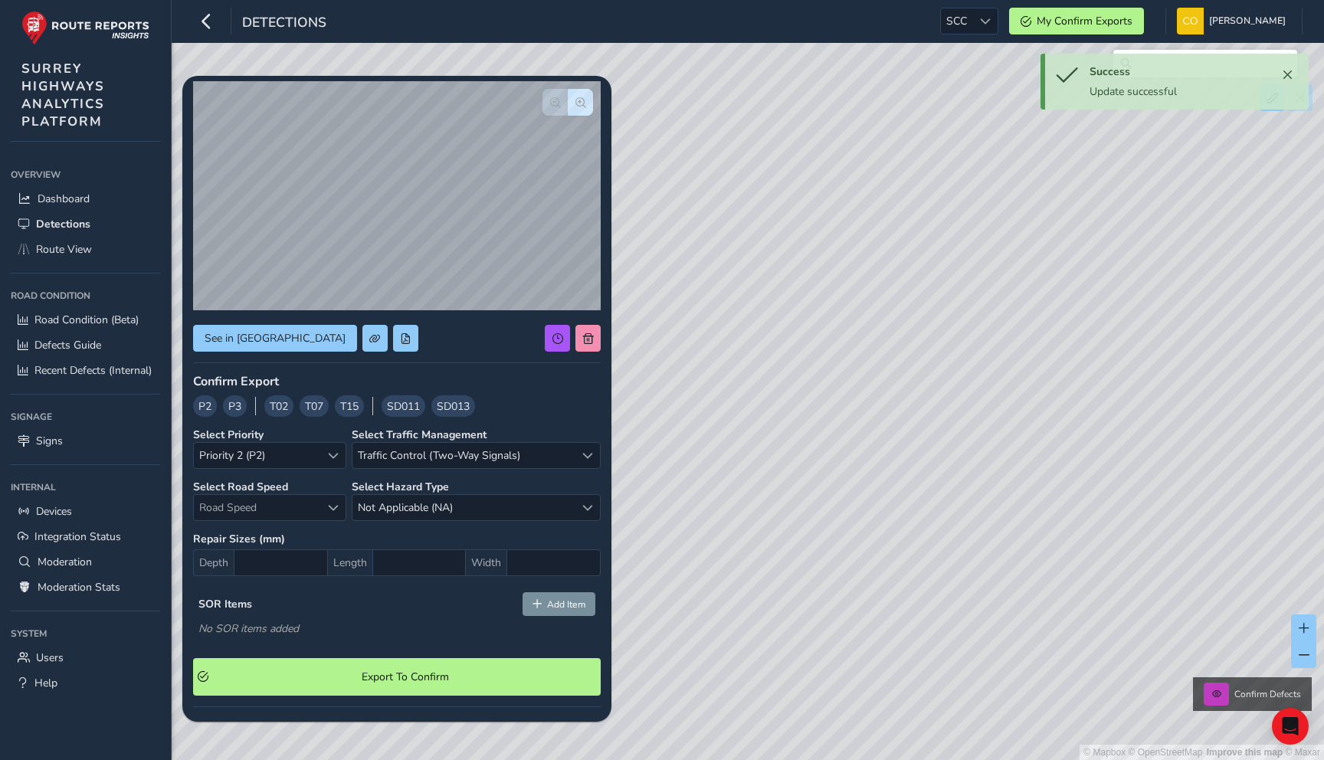
click at [412, 408] on span "SD011" at bounding box center [403, 407] width 33 height 16
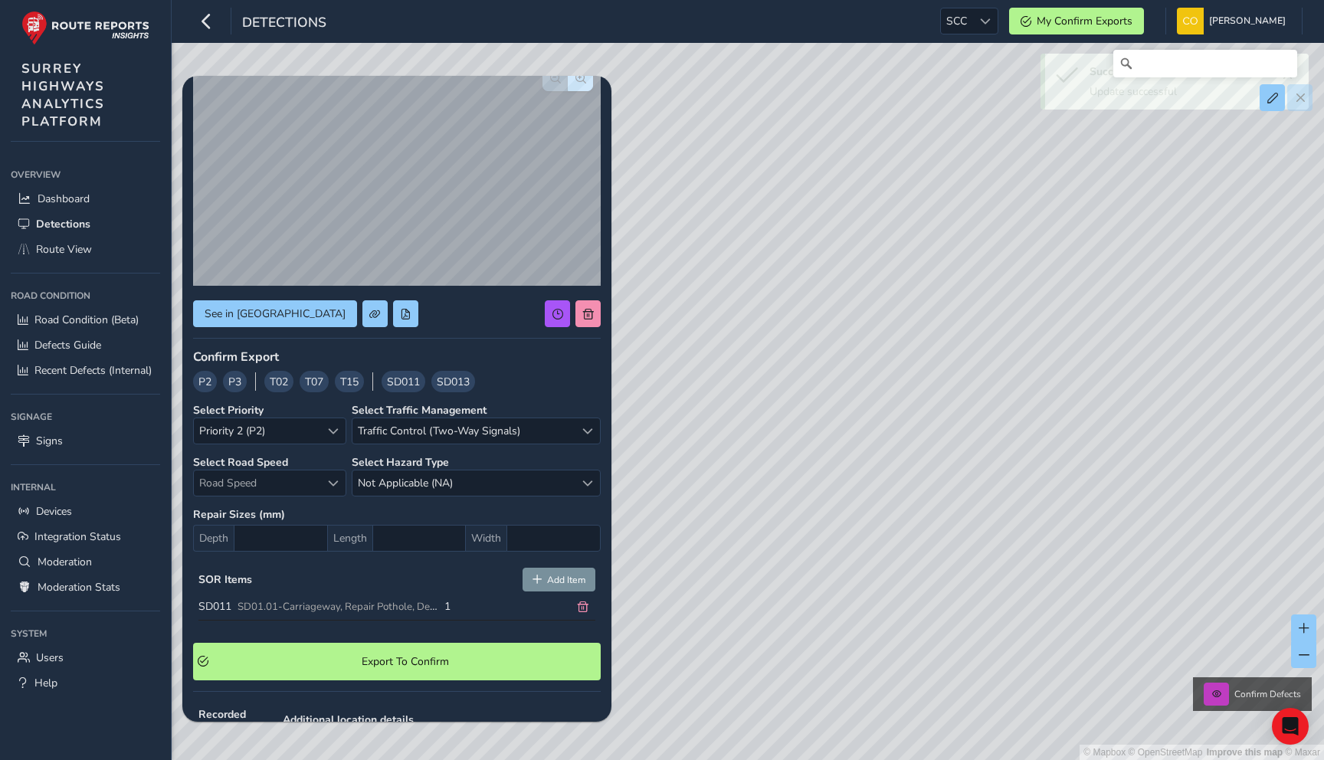
scroll to position [84, 0]
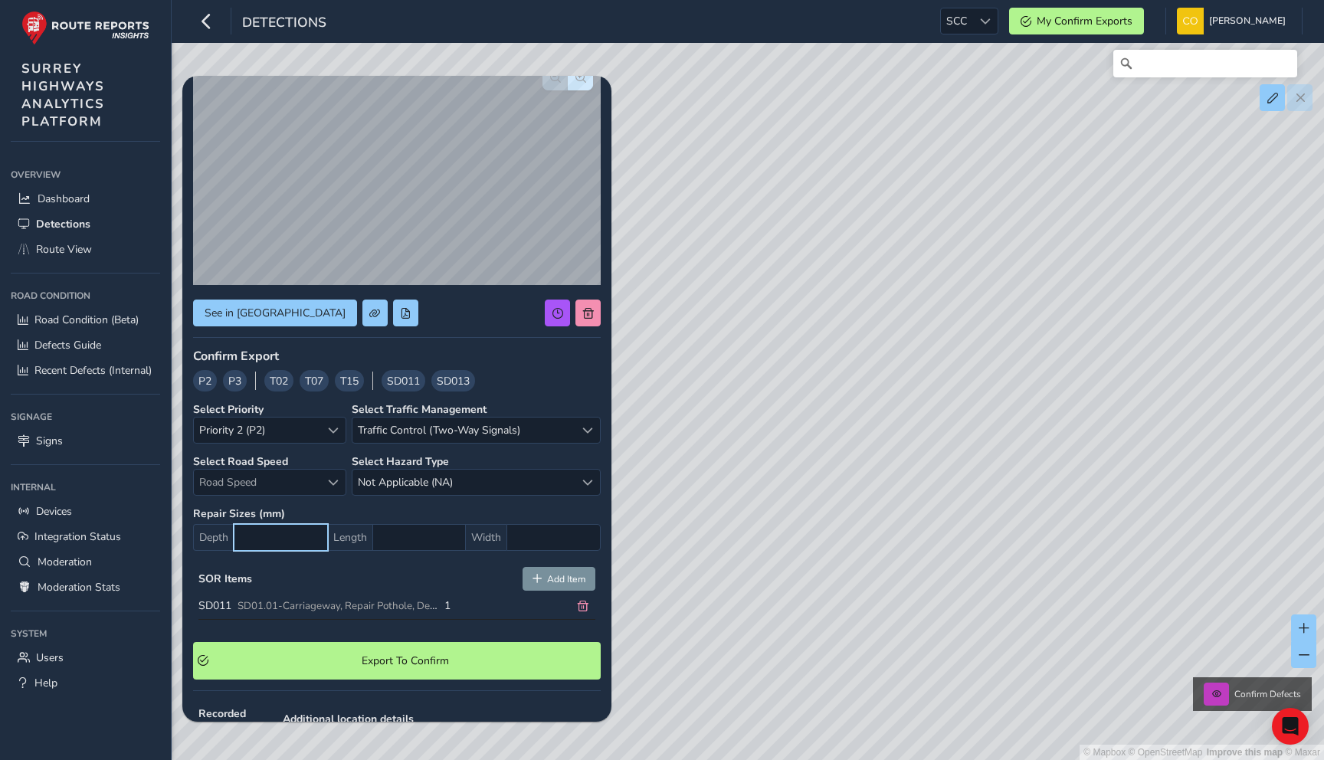
click at [294, 536] on input "text" at bounding box center [281, 537] width 94 height 27
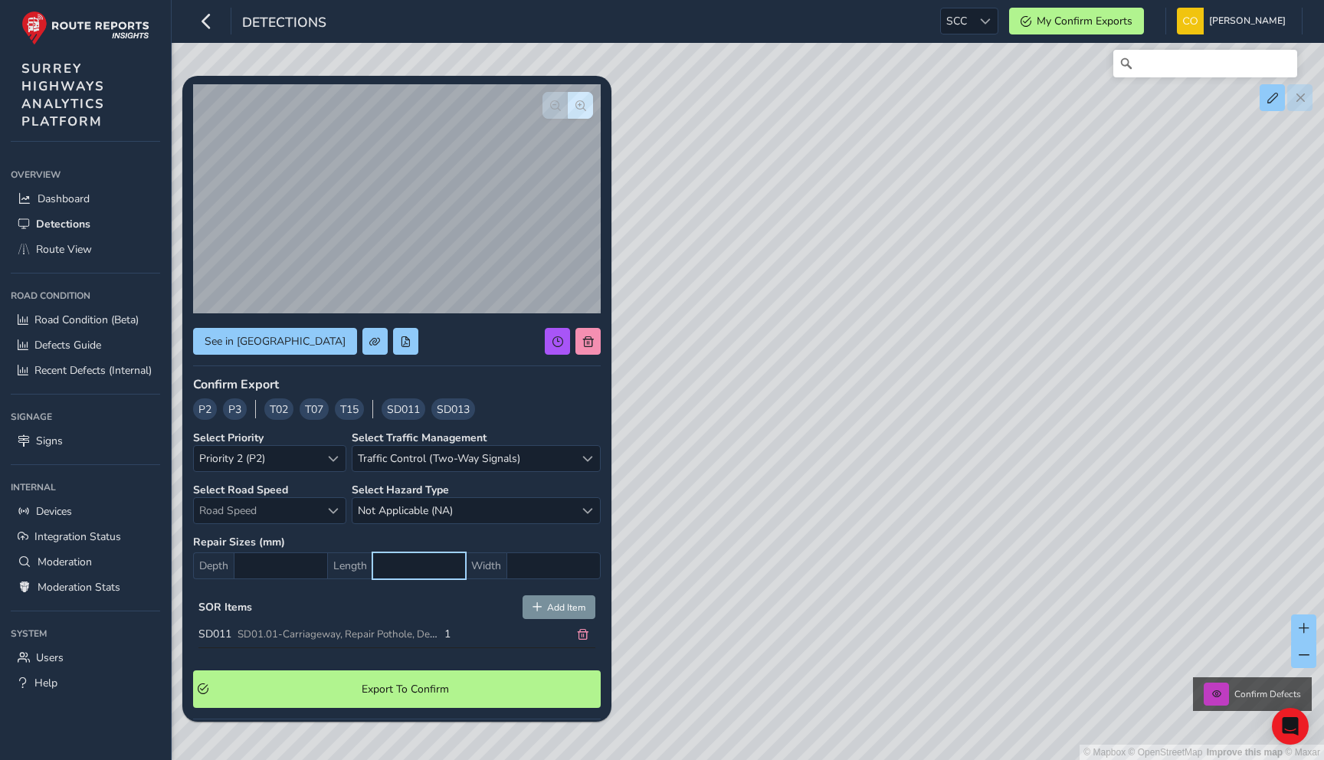
click at [392, 559] on input "text" at bounding box center [419, 566] width 94 height 27
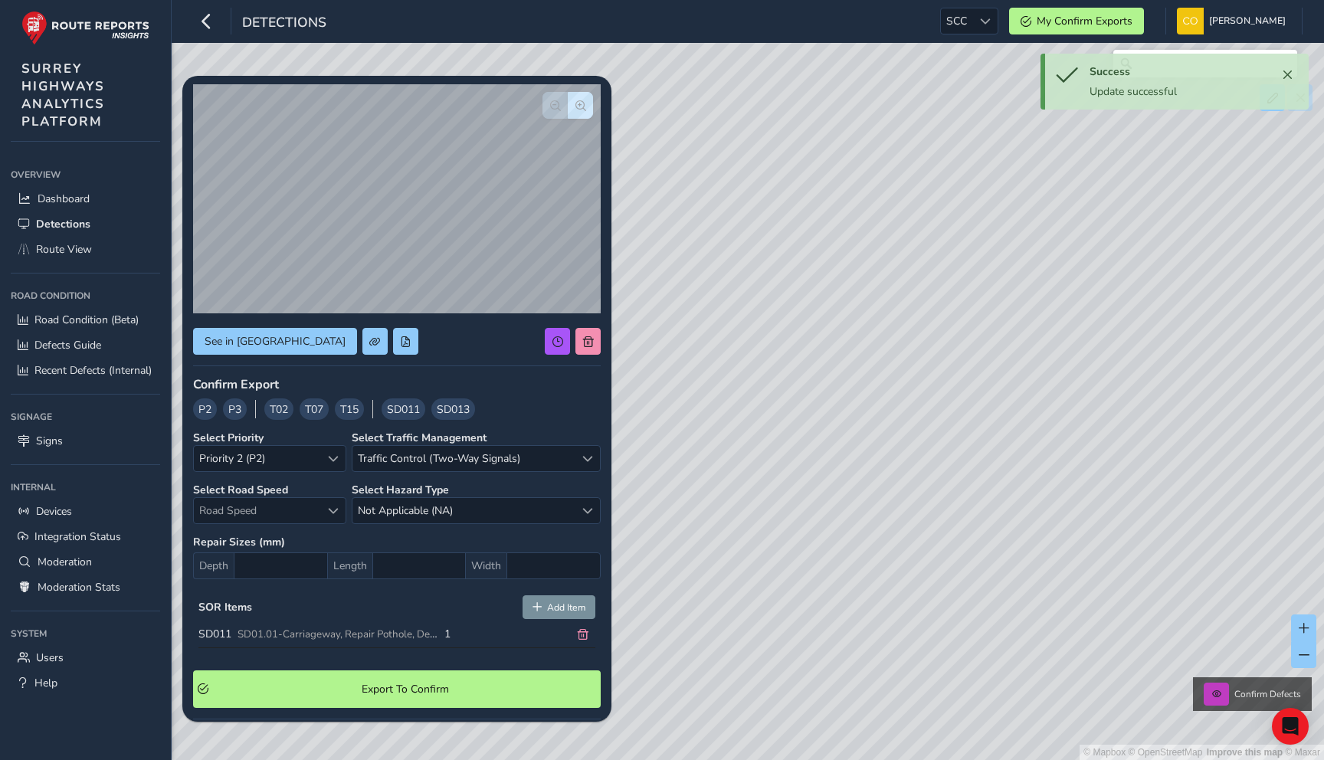
click at [505, 566] on span "Width" at bounding box center [486, 566] width 41 height 27
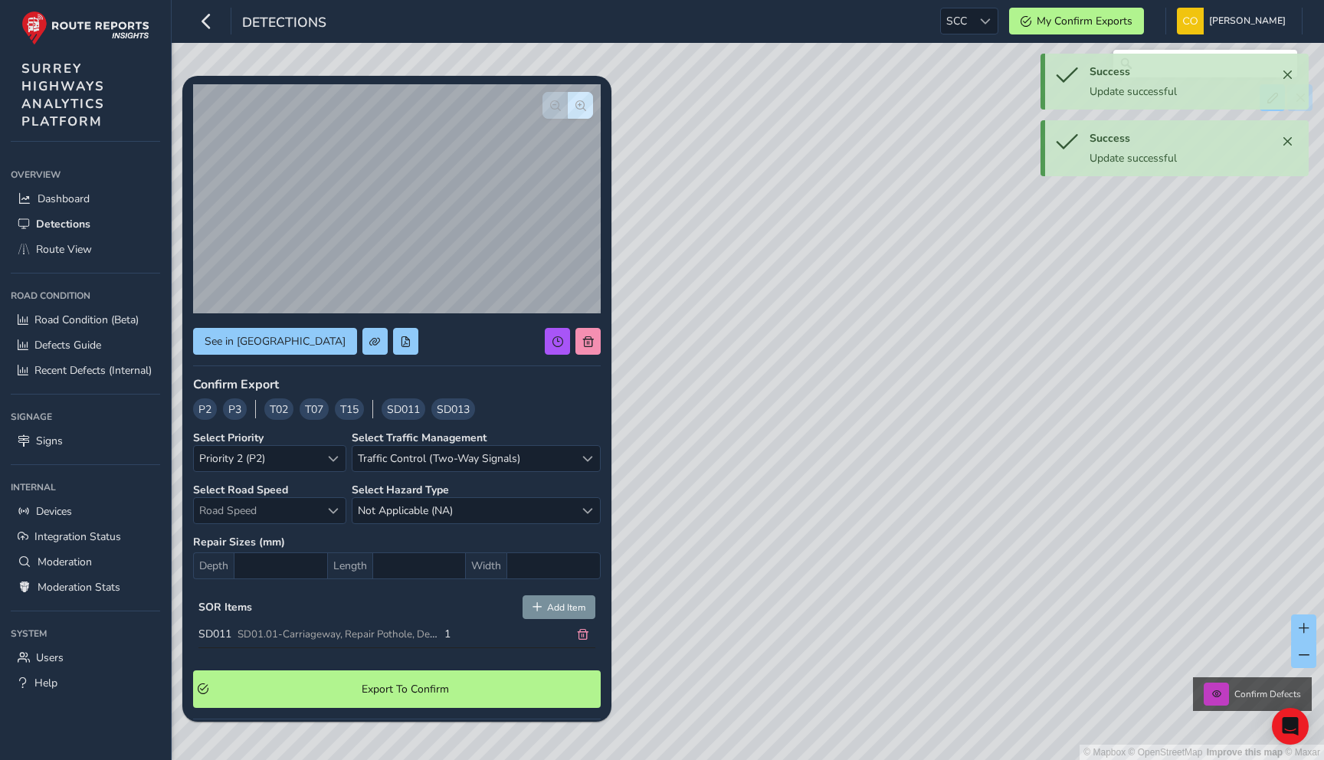
click at [493, 539] on strong "Repair Sizes (mm)" at bounding box center [397, 542] width 408 height 15
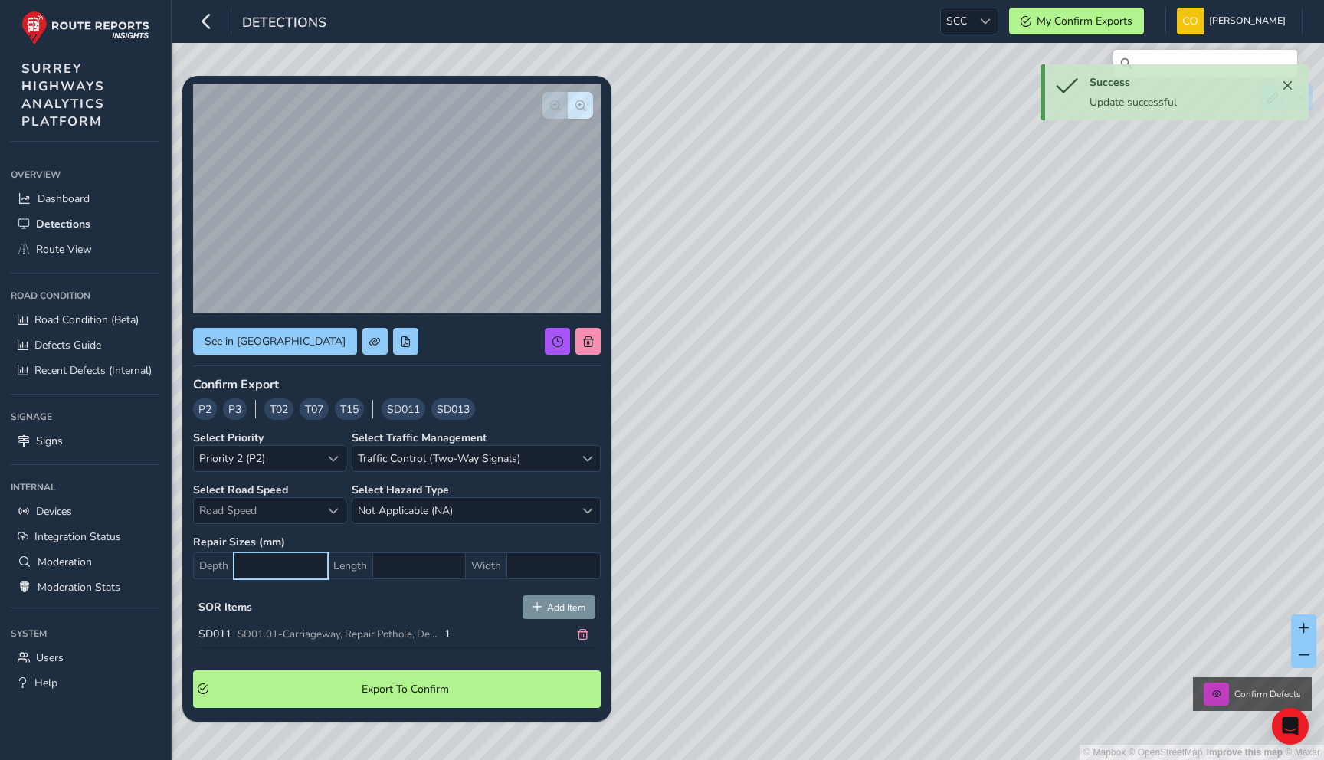
click at [308, 576] on input "text" at bounding box center [281, 566] width 94 height 27
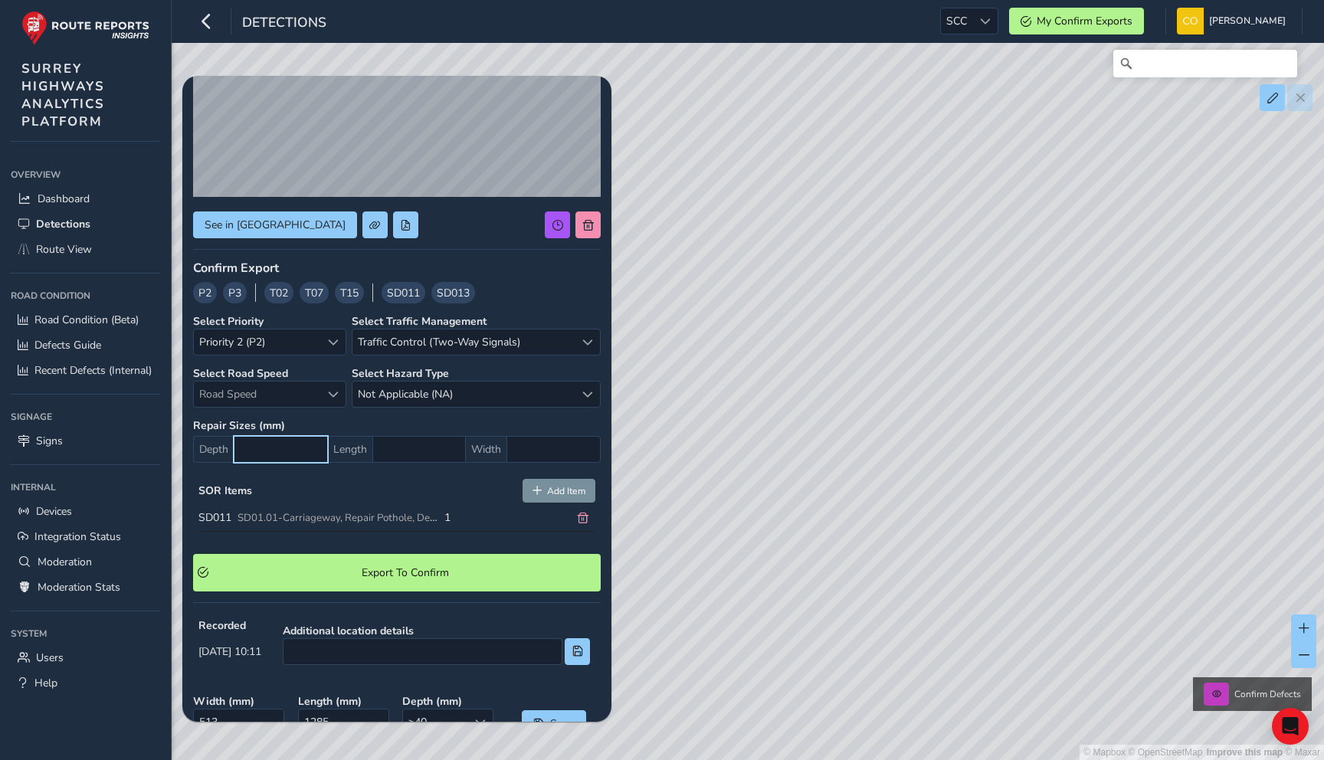
scroll to position [168, 0]
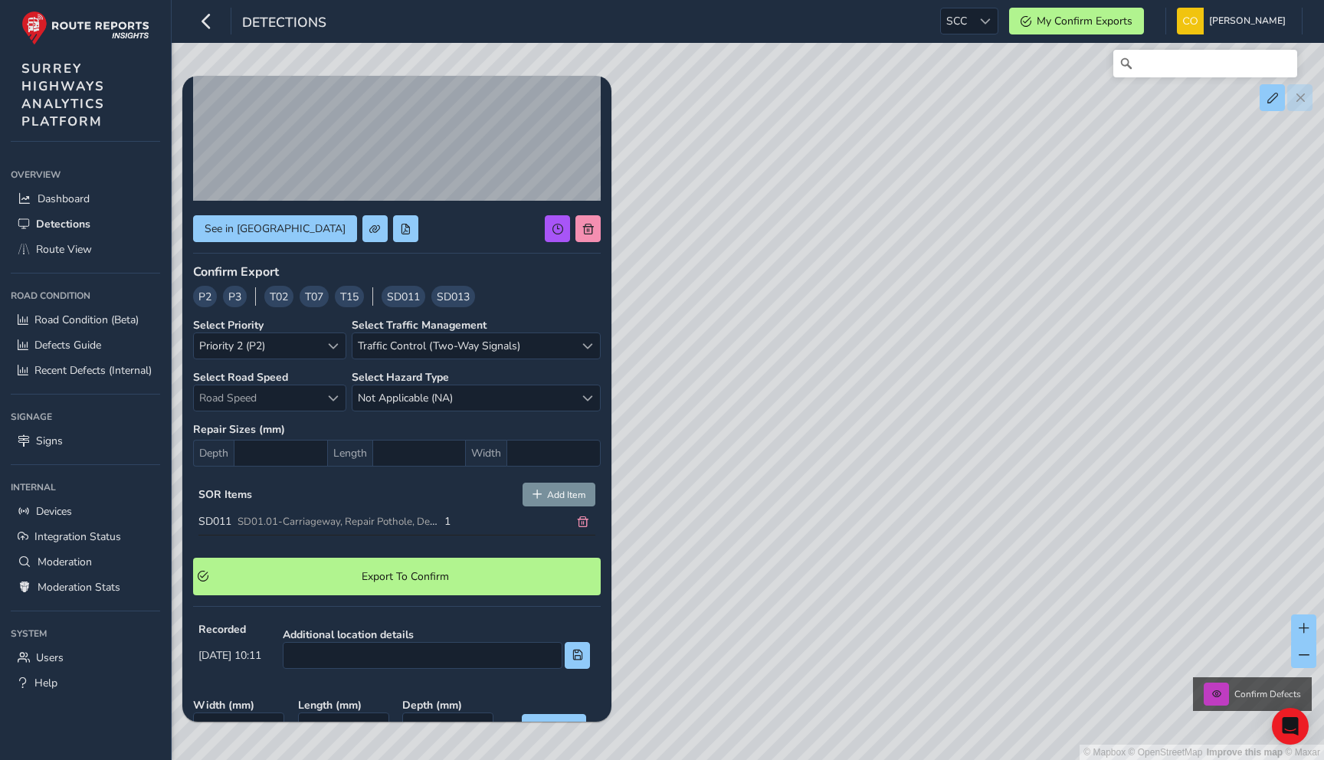
click at [389, 481] on div "SOR Items Add Item SD011 SD01.01-Carriageway, Repair Pothole, Defect size not e…" at bounding box center [397, 511] width 408 height 69
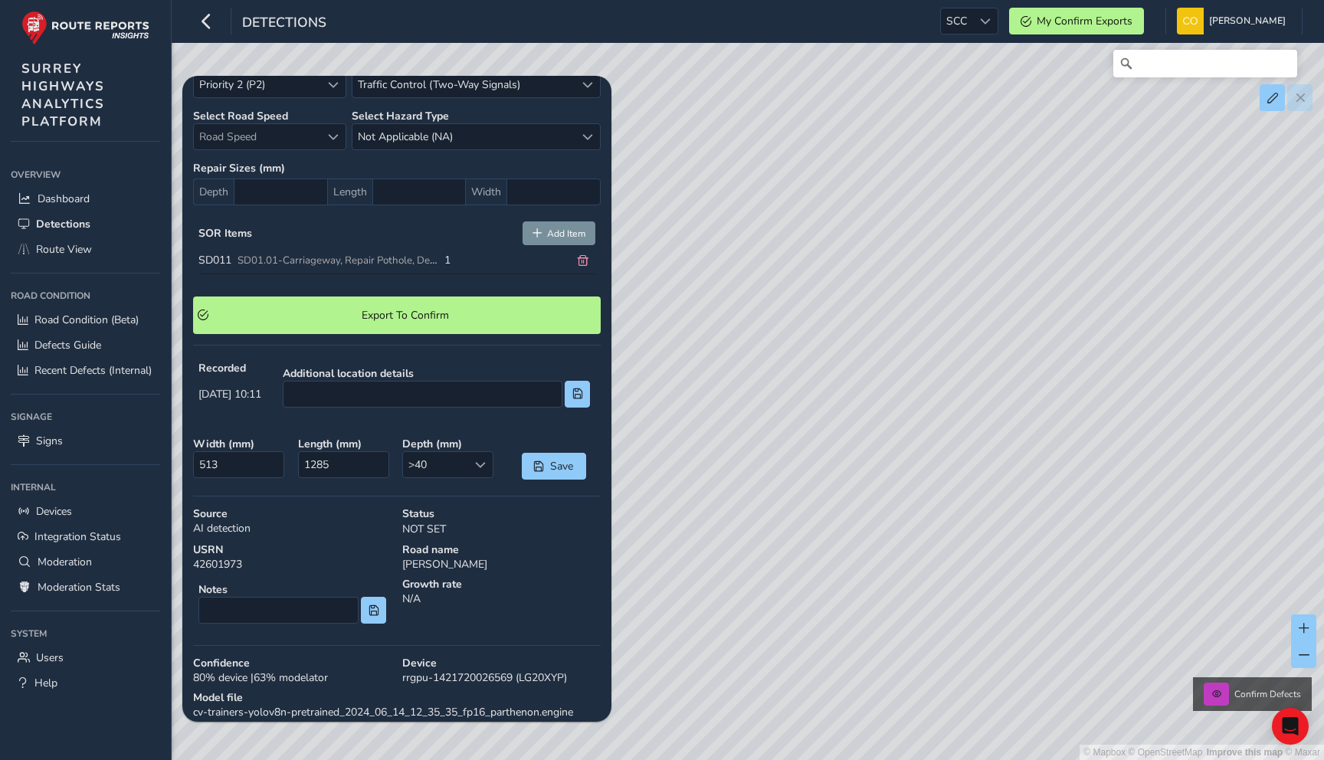
scroll to position [382, 0]
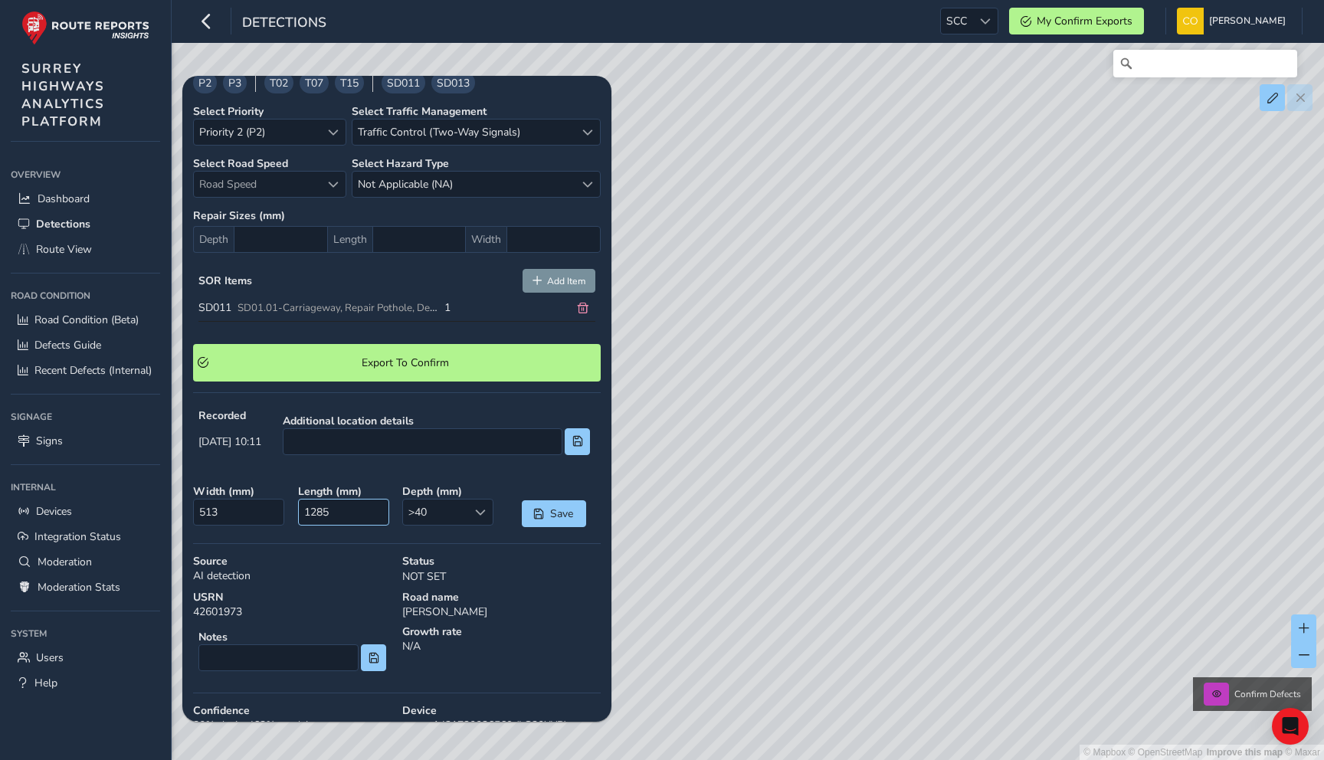
drag, startPoint x: 458, startPoint y: 513, endPoint x: 383, endPoint y: 513, distance: 74.3
click at [383, 513] on div "Width ( mm ) 513 Length ( mm ) 1285 Depth ( mm ) >40 >40 Save" at bounding box center [397, 506] width 418 height 54
click at [389, 227] on input "text" at bounding box center [419, 239] width 94 height 27
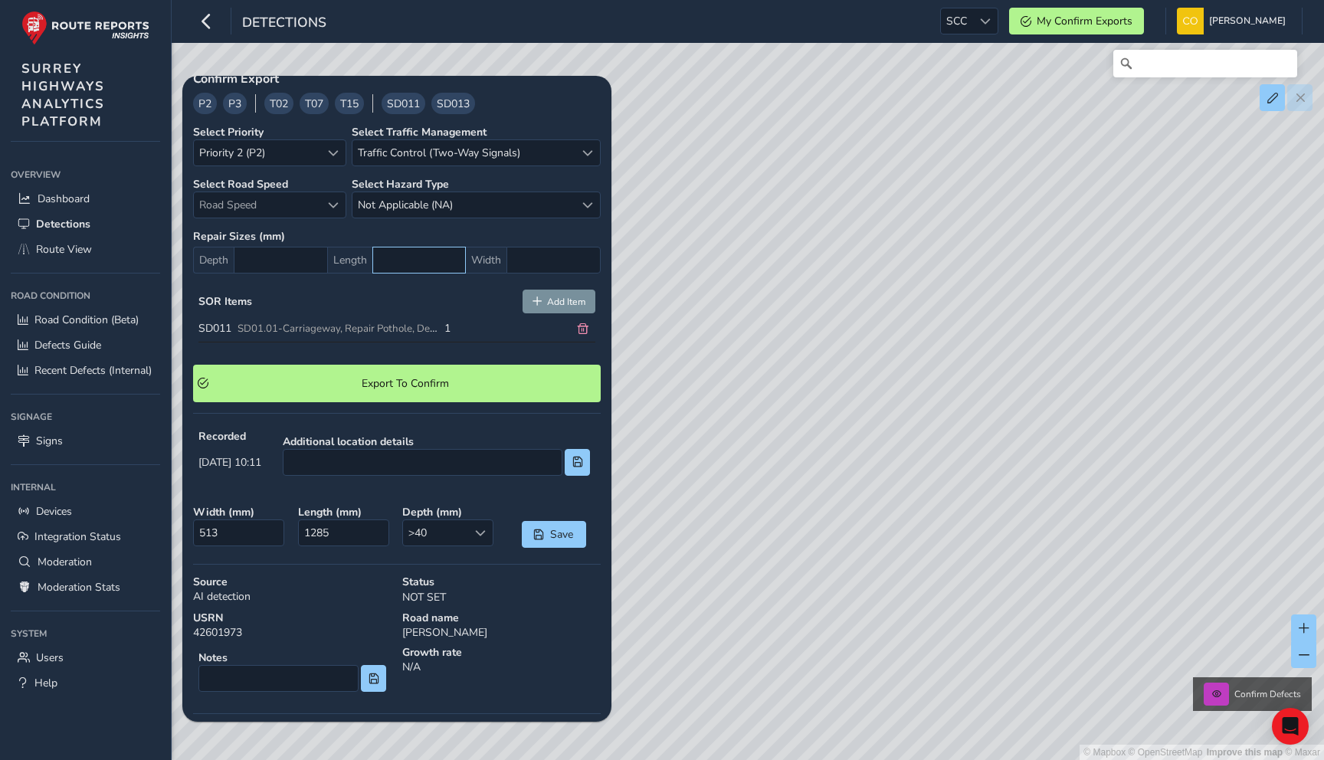
click at [389, 227] on div "Confirm Export P2 P3 T02 T07 T15 SD011 SD013 Select Priority Priority 2 (P2) Pr…" at bounding box center [397, 236] width 408 height 331
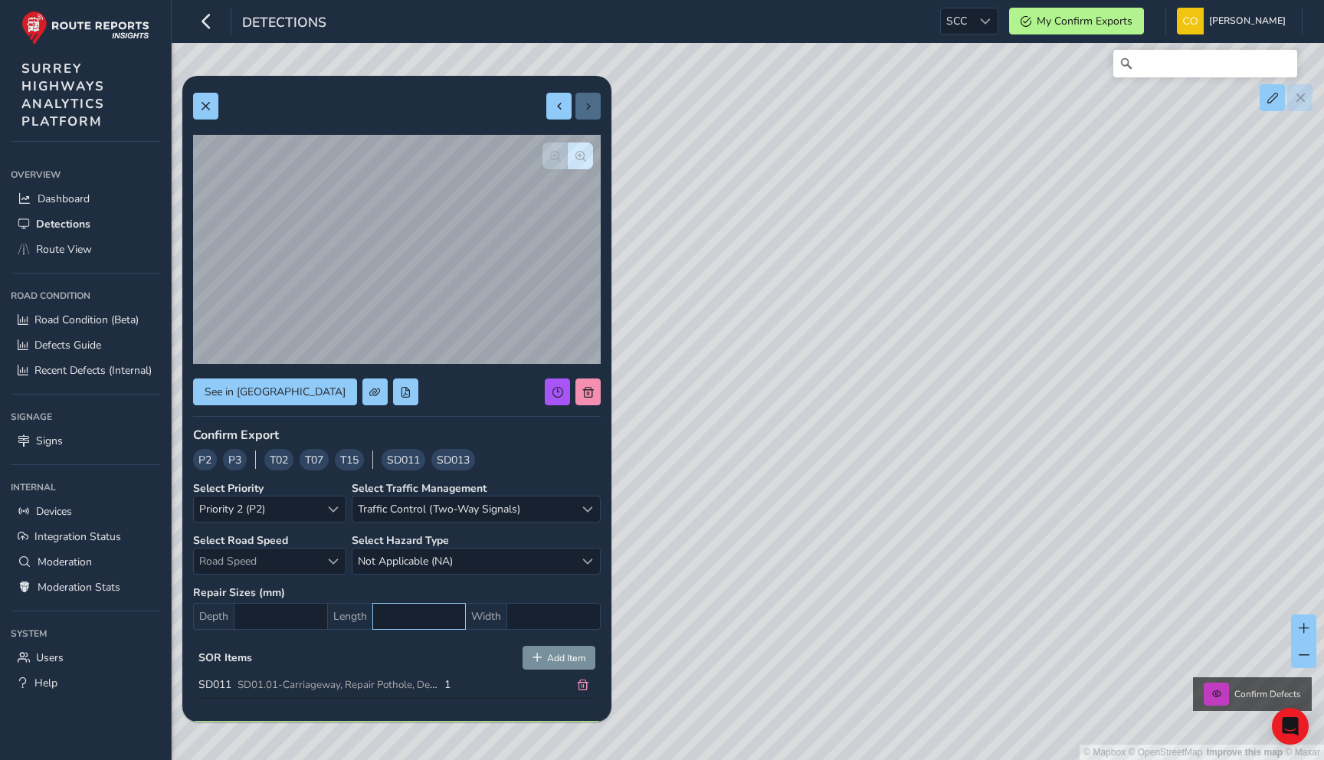
scroll to position [0, 0]
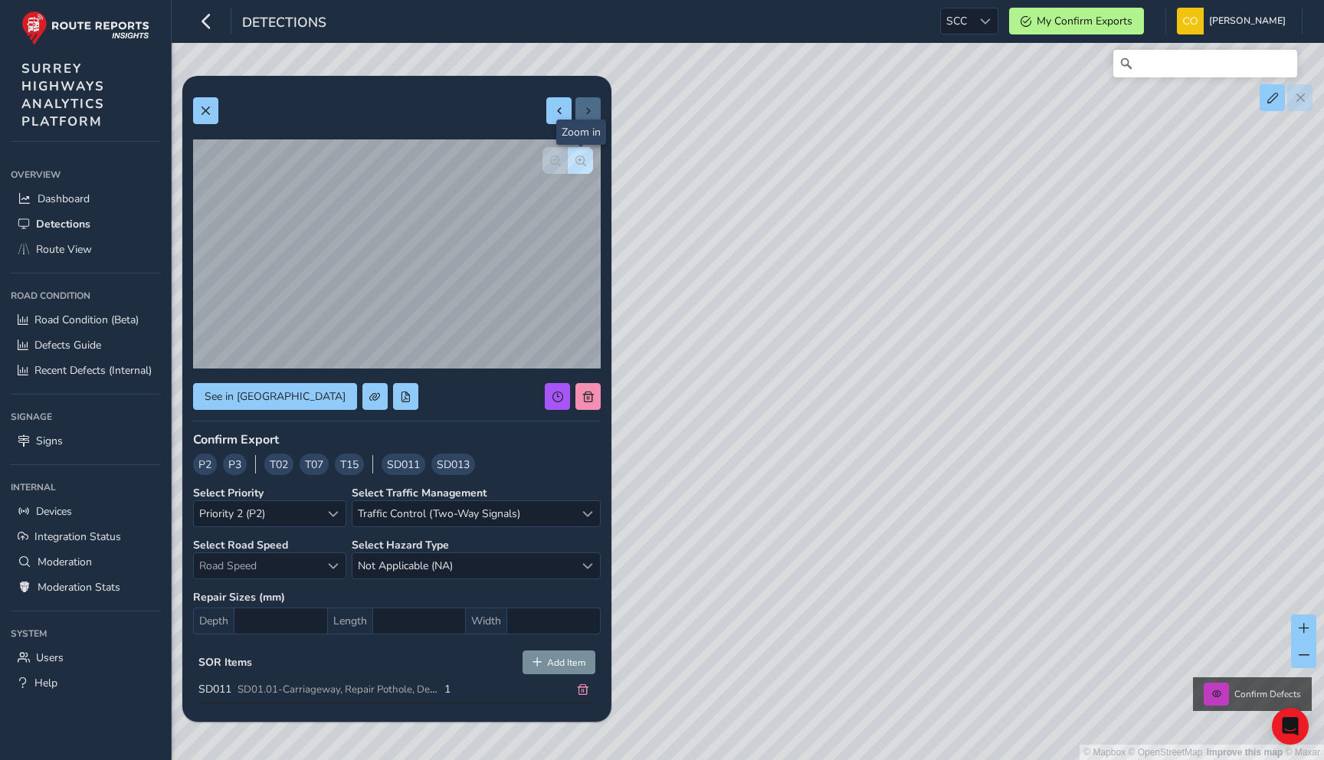
click at [582, 165] on span "button" at bounding box center [581, 161] width 11 height 11
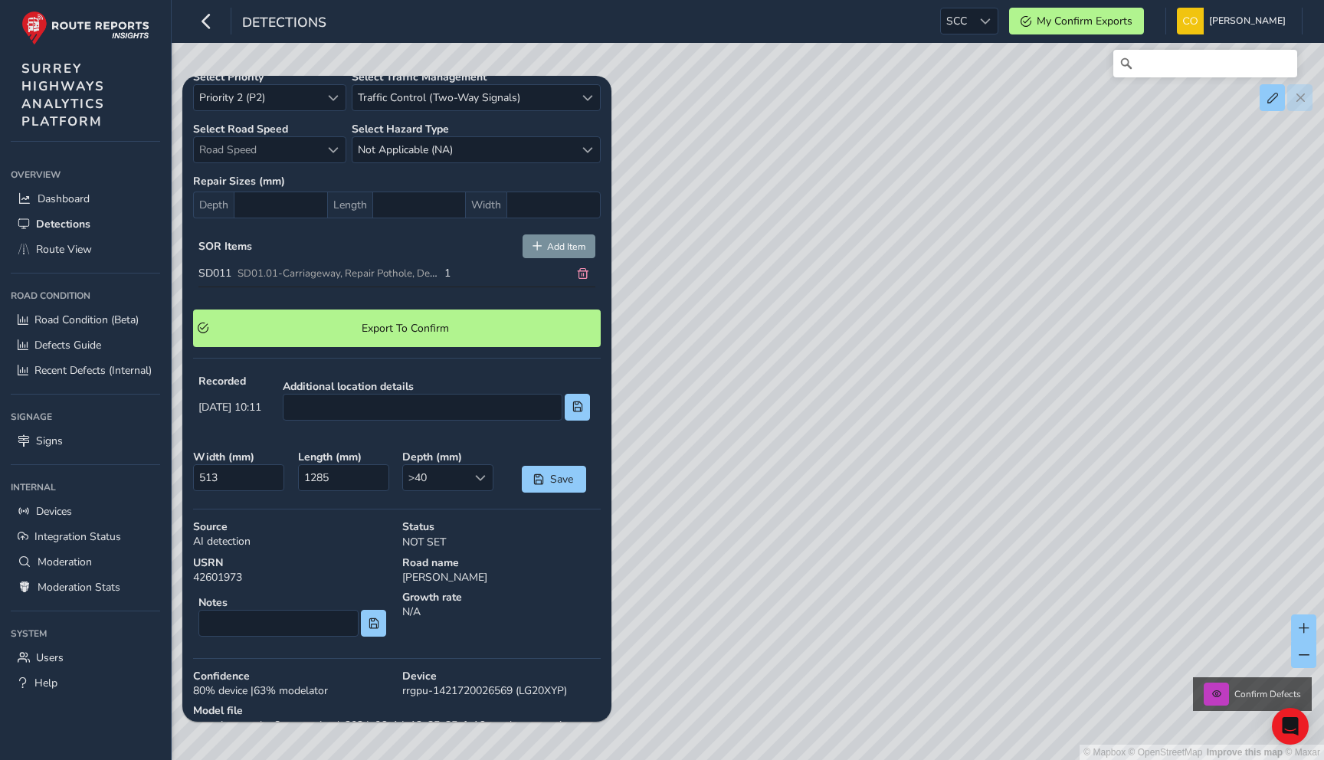
scroll to position [512, 0]
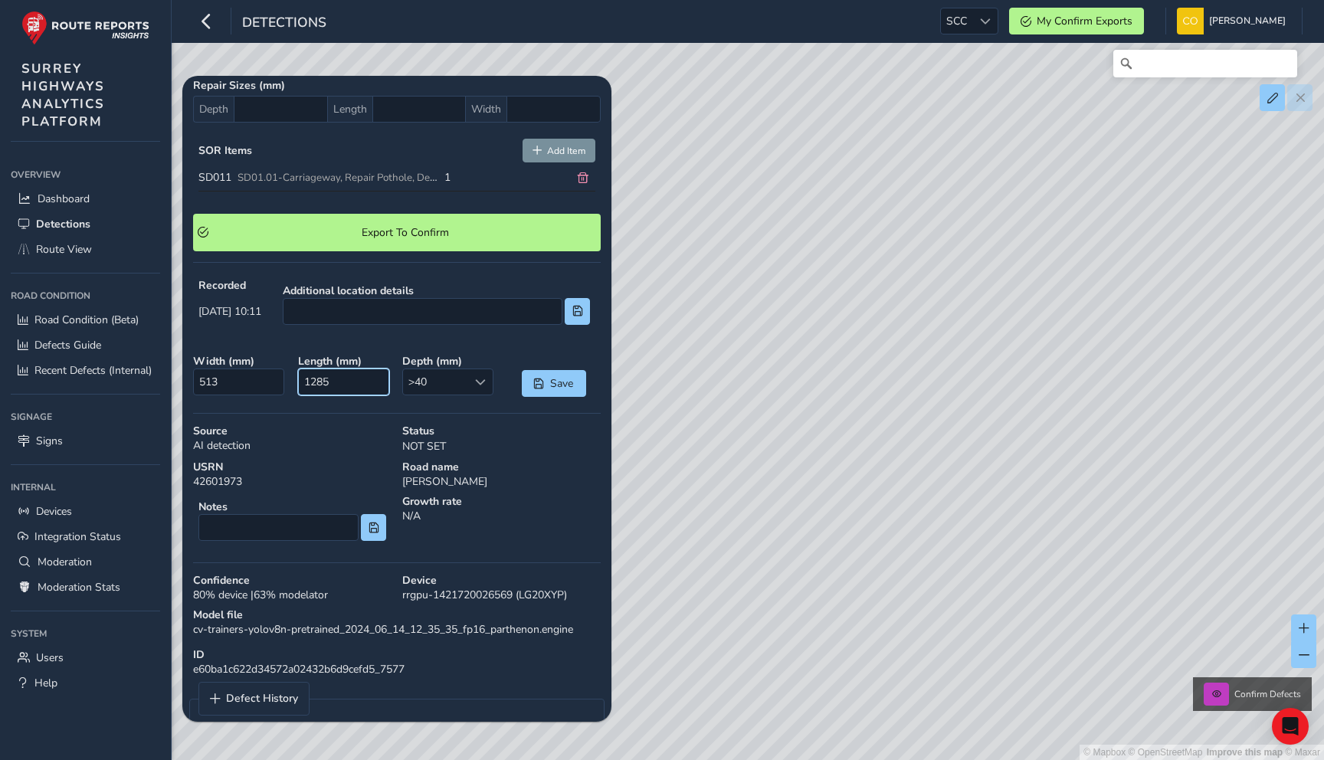
click at [356, 385] on input "1285" at bounding box center [343, 382] width 91 height 27
click at [257, 372] on input "513" at bounding box center [238, 382] width 91 height 27
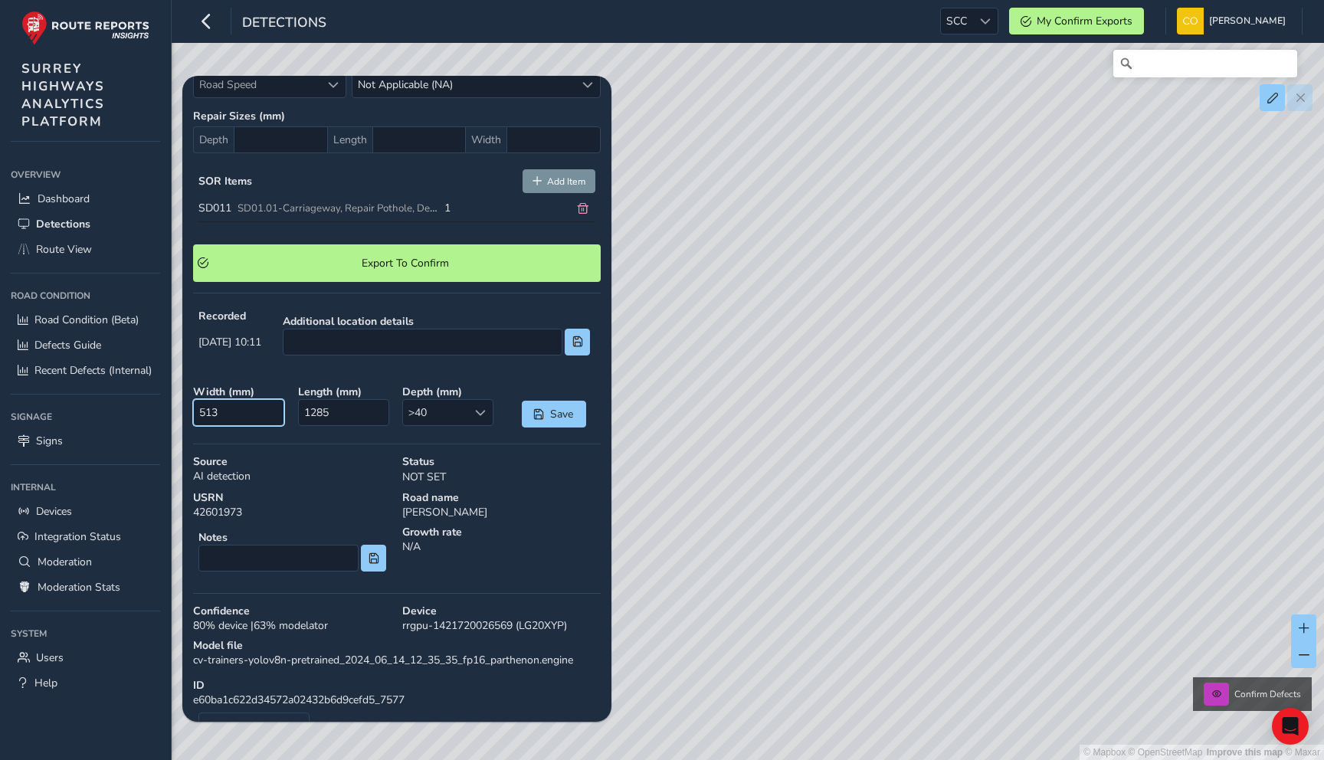
click at [261, 401] on input "513" at bounding box center [238, 412] width 91 height 27
click at [374, 418] on input "1285" at bounding box center [343, 412] width 91 height 27
click at [321, 444] on div "See in Route View Confirm Export P2 P3 T02 T07 T15 SD011 SD013 Select Priority …" at bounding box center [397, 186] width 408 height 1163
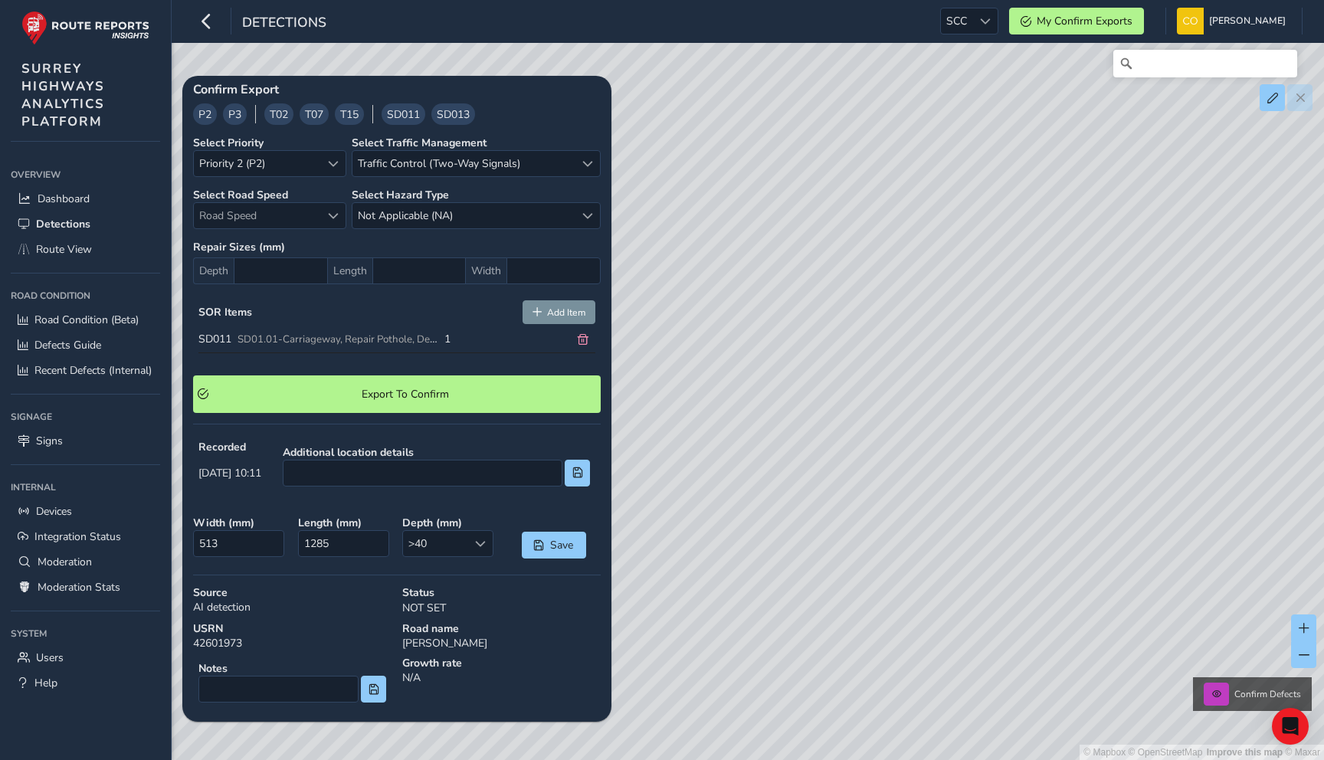
scroll to position [540, 0]
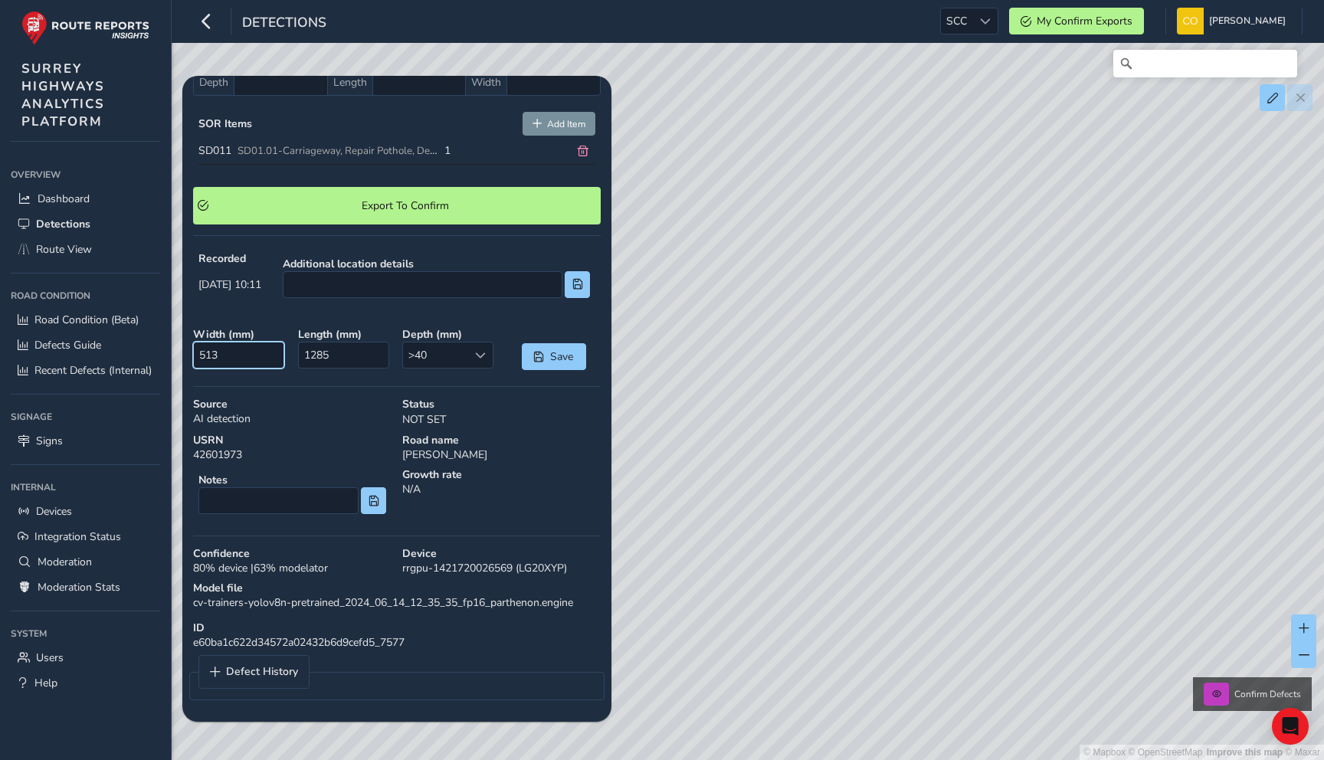
click at [244, 343] on input "513" at bounding box center [238, 355] width 91 height 27
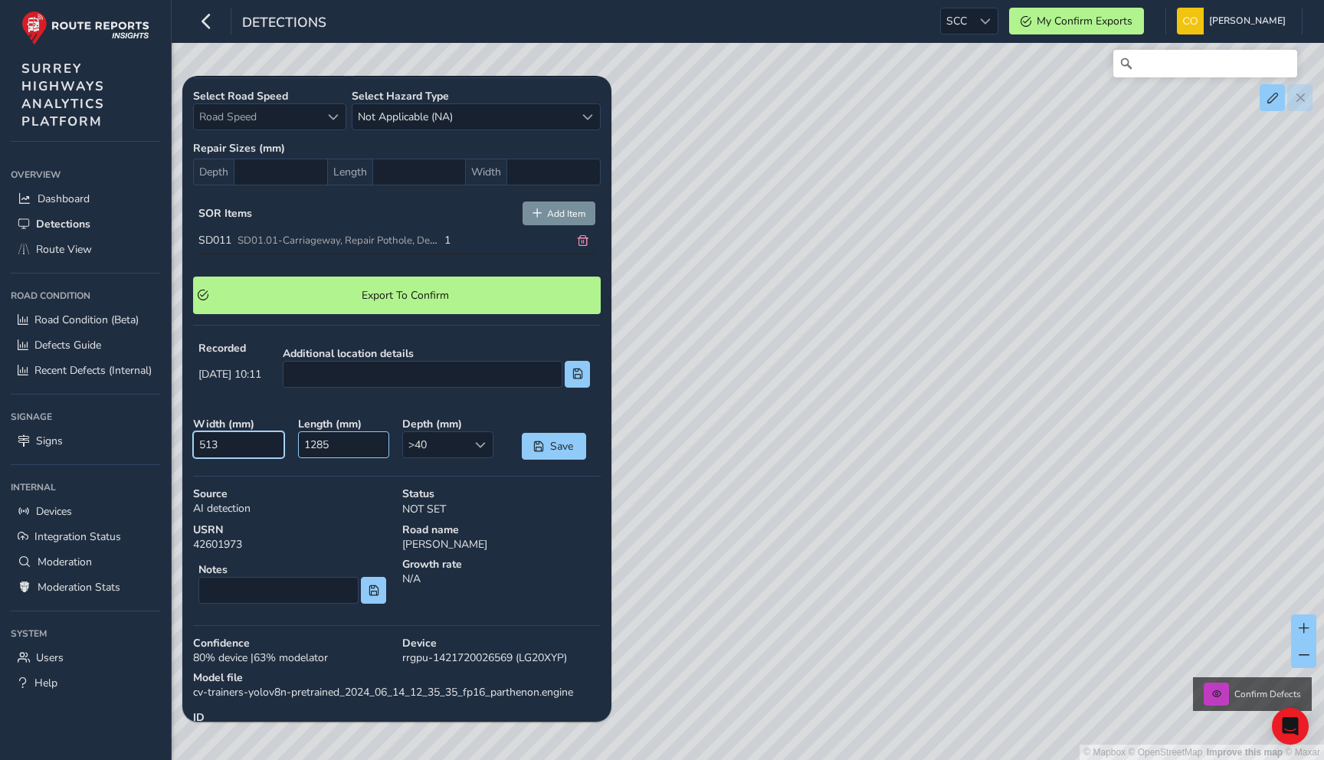
scroll to position [430, 0]
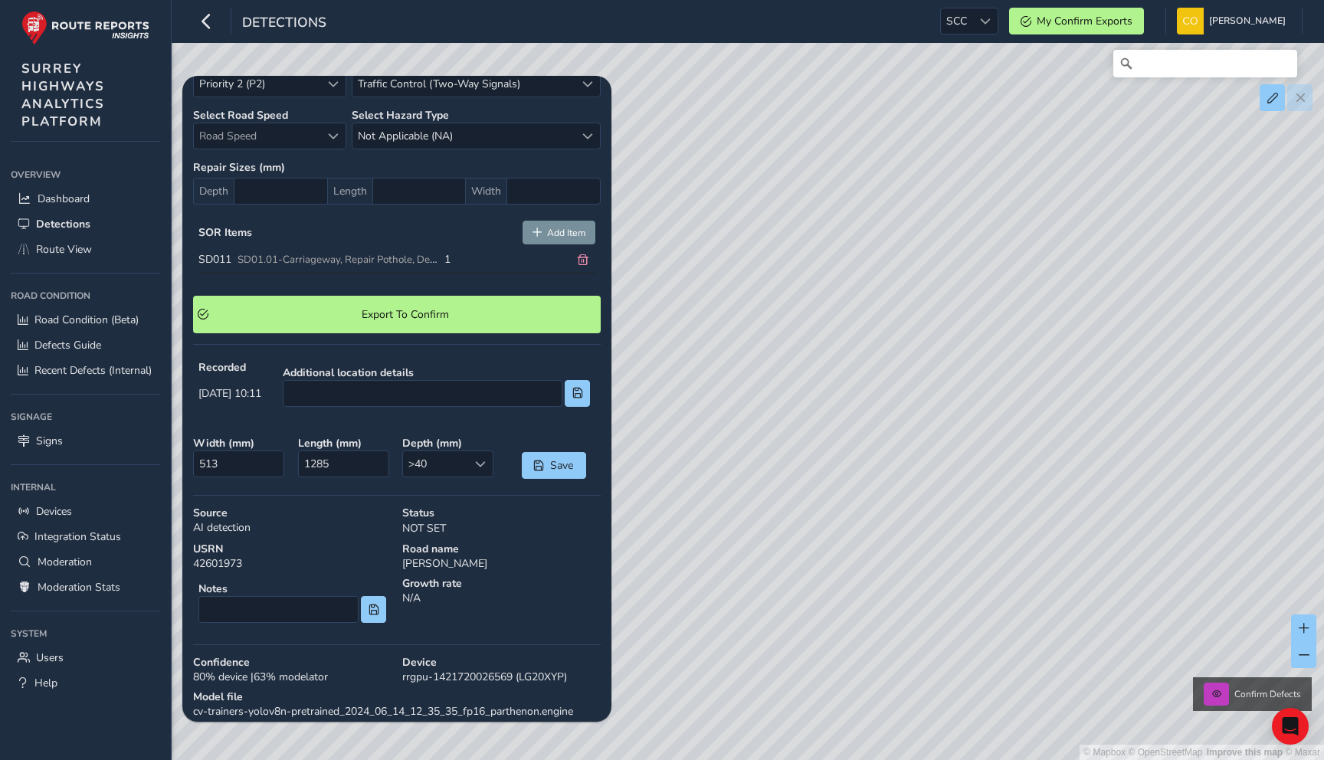
click at [334, 238] on div "SOR Items Add Item" at bounding box center [396, 232] width 397 height 23
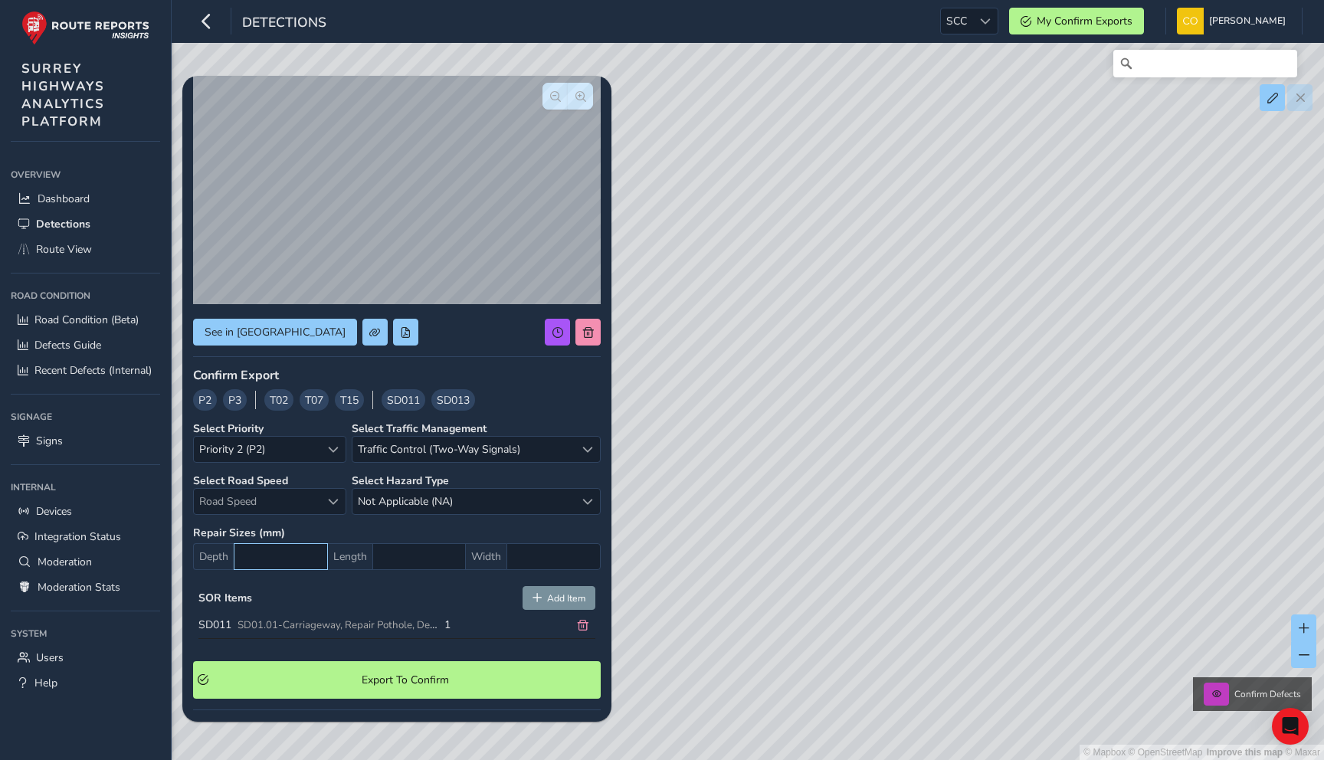
scroll to position [0, 0]
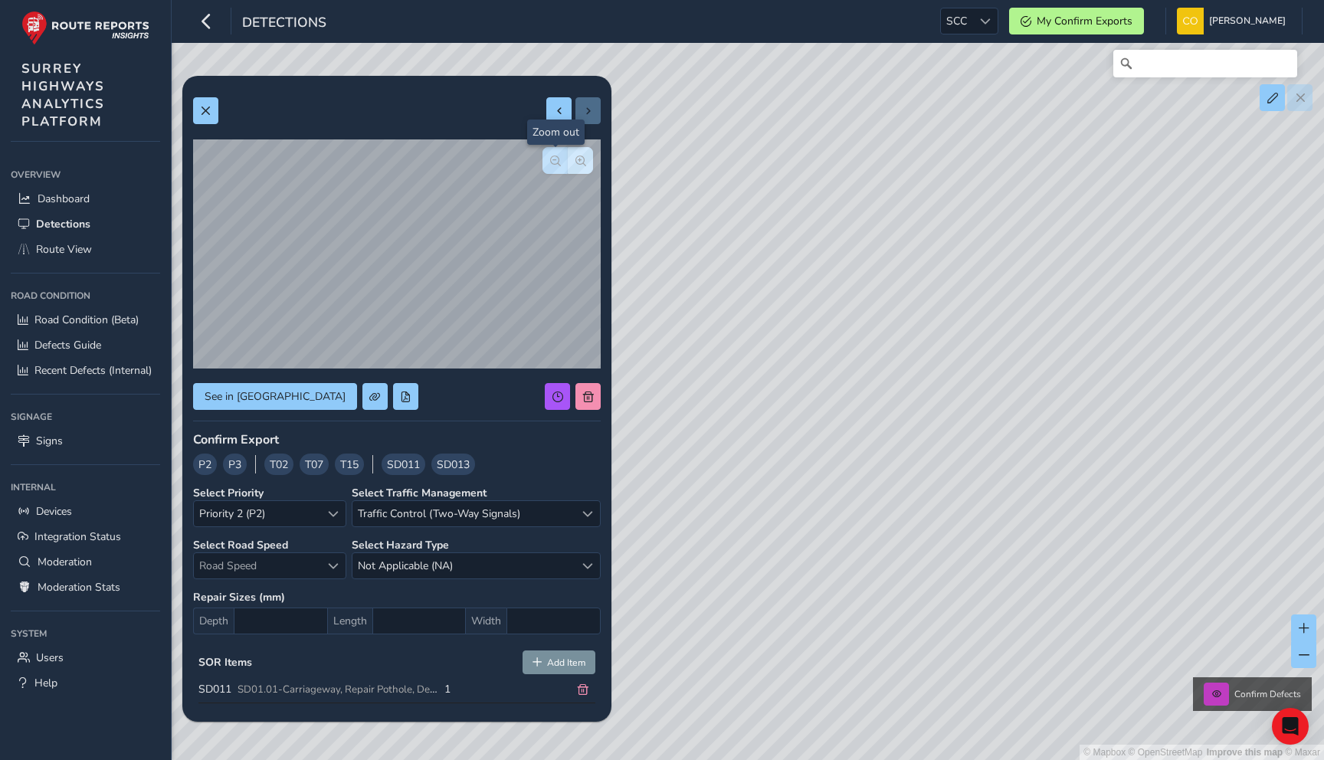
click at [550, 163] on span "button" at bounding box center [555, 161] width 11 height 11
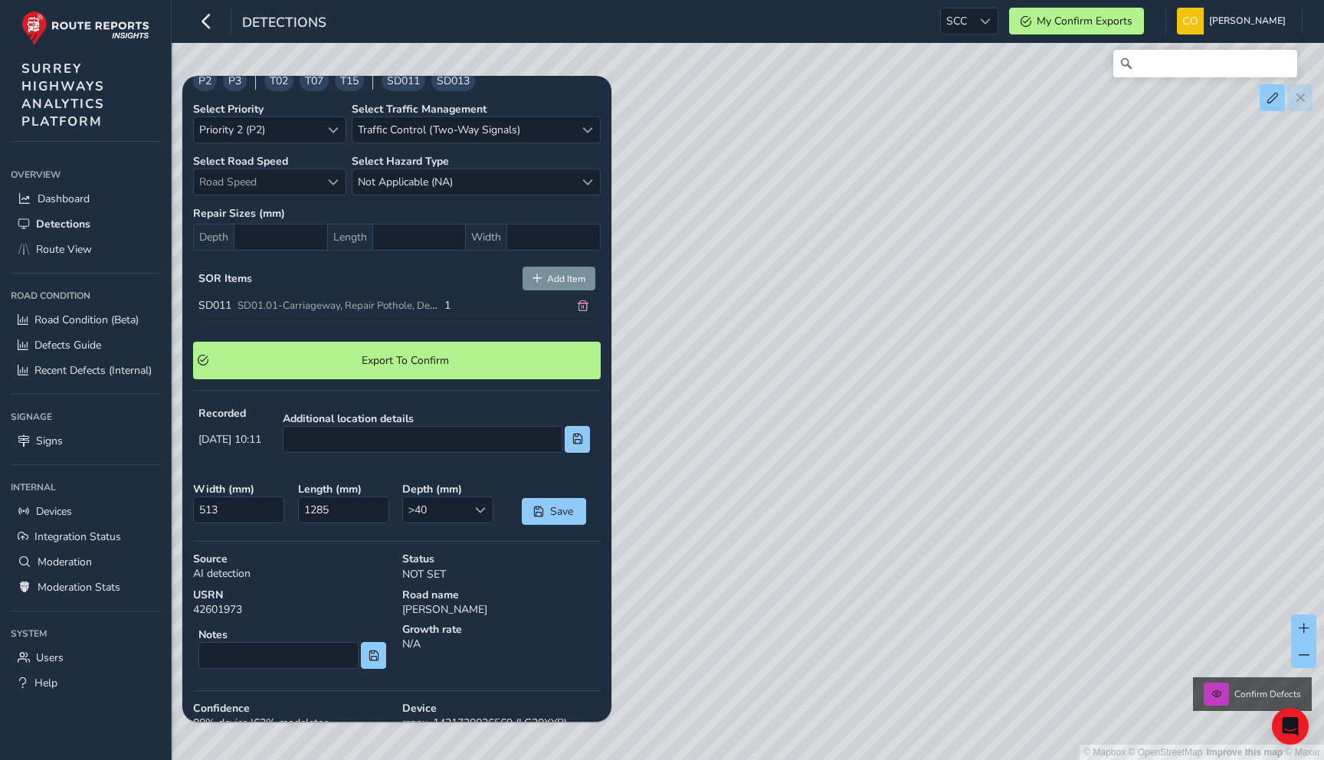
scroll to position [430, 0]
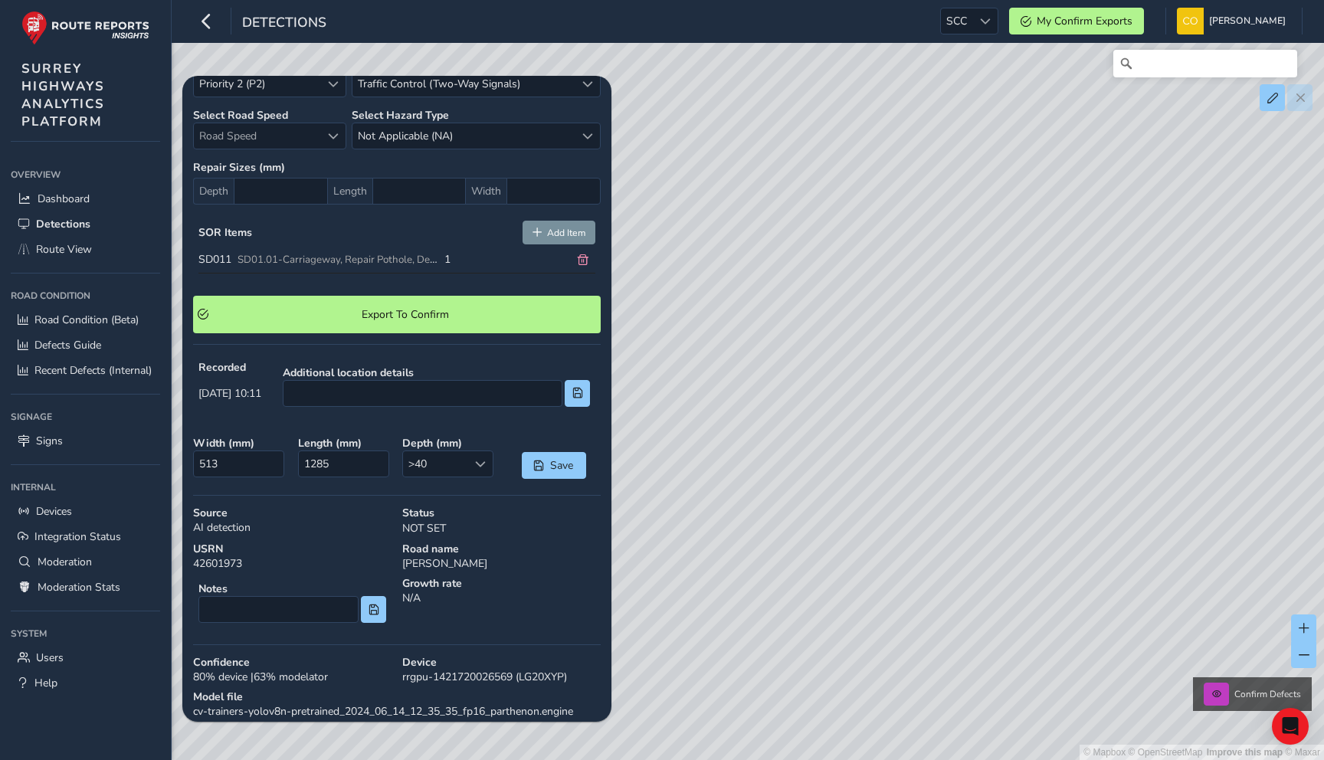
click at [300, 176] on div "Repair Sizes (mm) Depth Length Width" at bounding box center [397, 182] width 408 height 44
click at [303, 188] on input "text" at bounding box center [281, 191] width 94 height 27
click at [495, 200] on span "Width" at bounding box center [486, 191] width 41 height 27
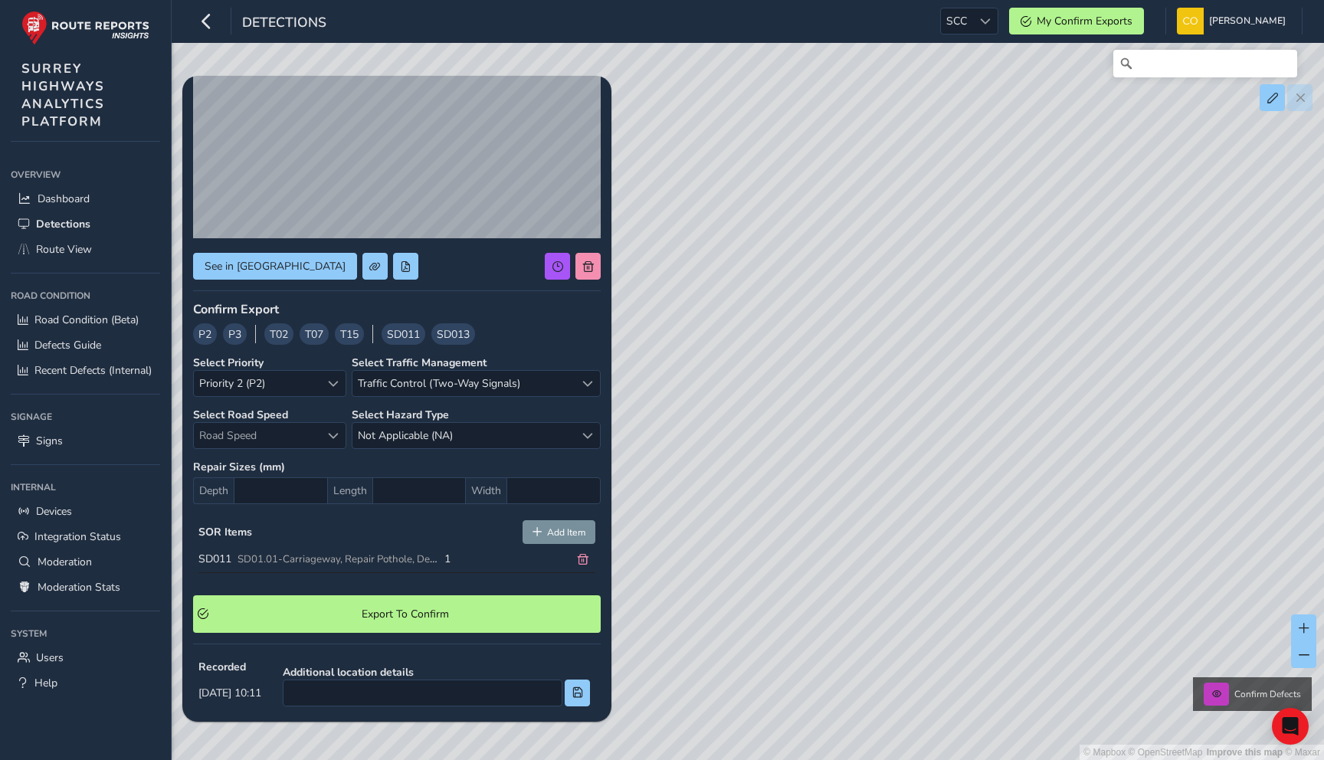
scroll to position [130, 0]
click at [291, 443] on span "Road Speed" at bounding box center [257, 436] width 126 height 25
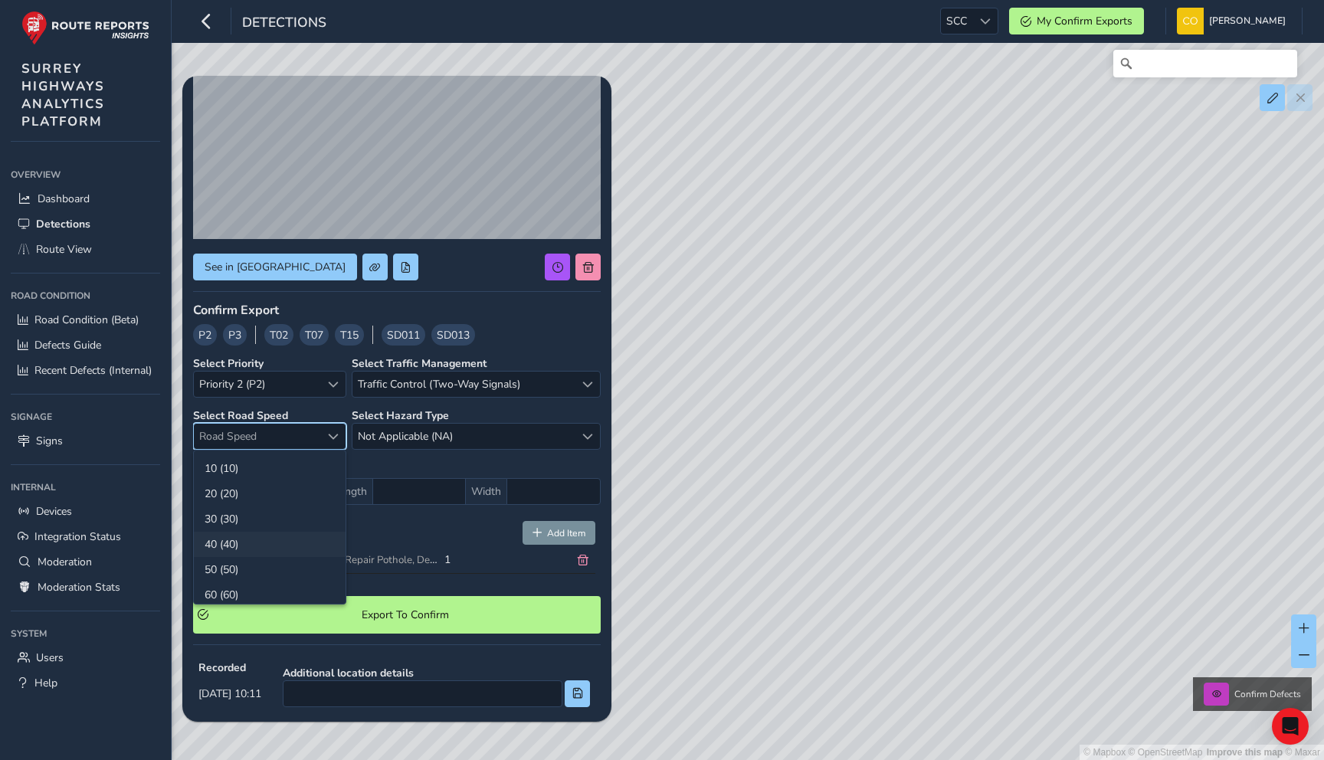
click at [269, 540] on li "40 (40)" at bounding box center [270, 544] width 152 height 25
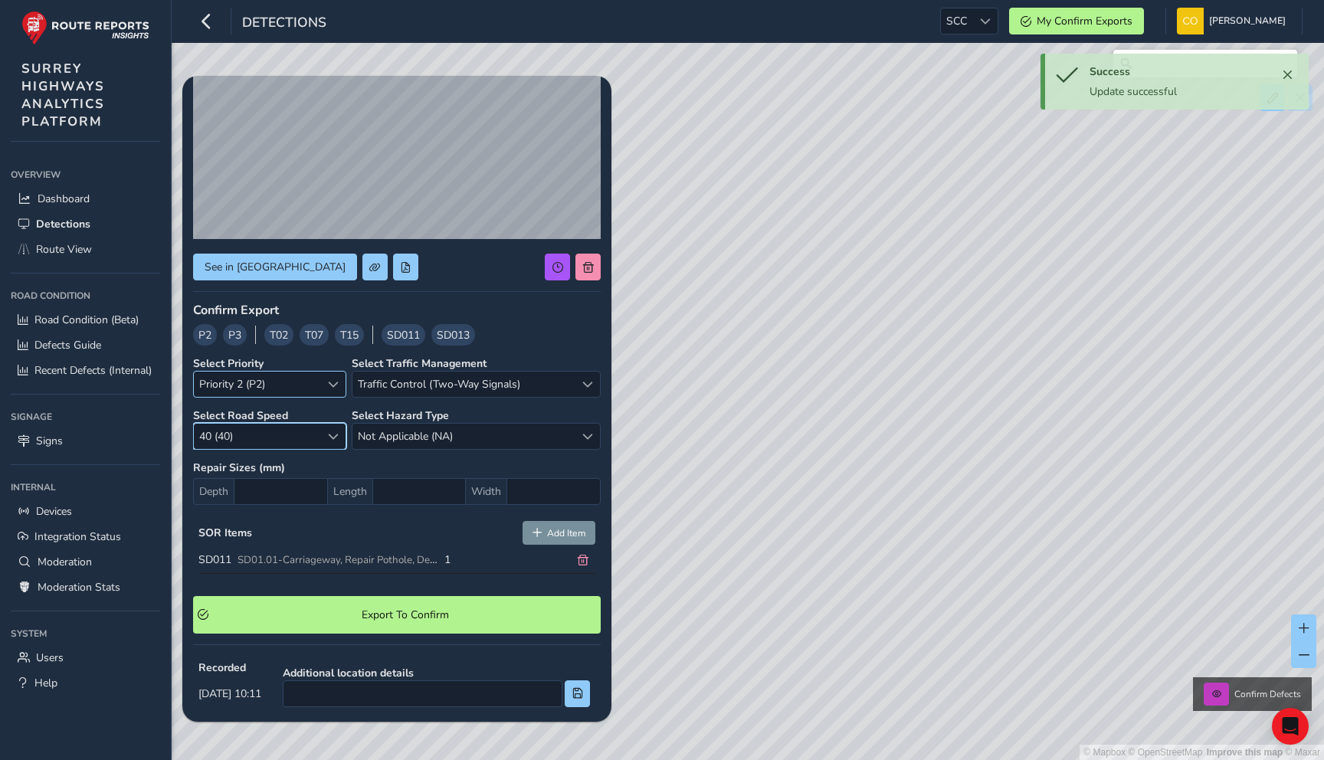
click at [324, 397] on div "Priority 2 (P2) Priority 2 (P2)" at bounding box center [269, 384] width 153 height 27
click at [228, 418] on strong "Select Road Speed" at bounding box center [240, 415] width 95 height 15
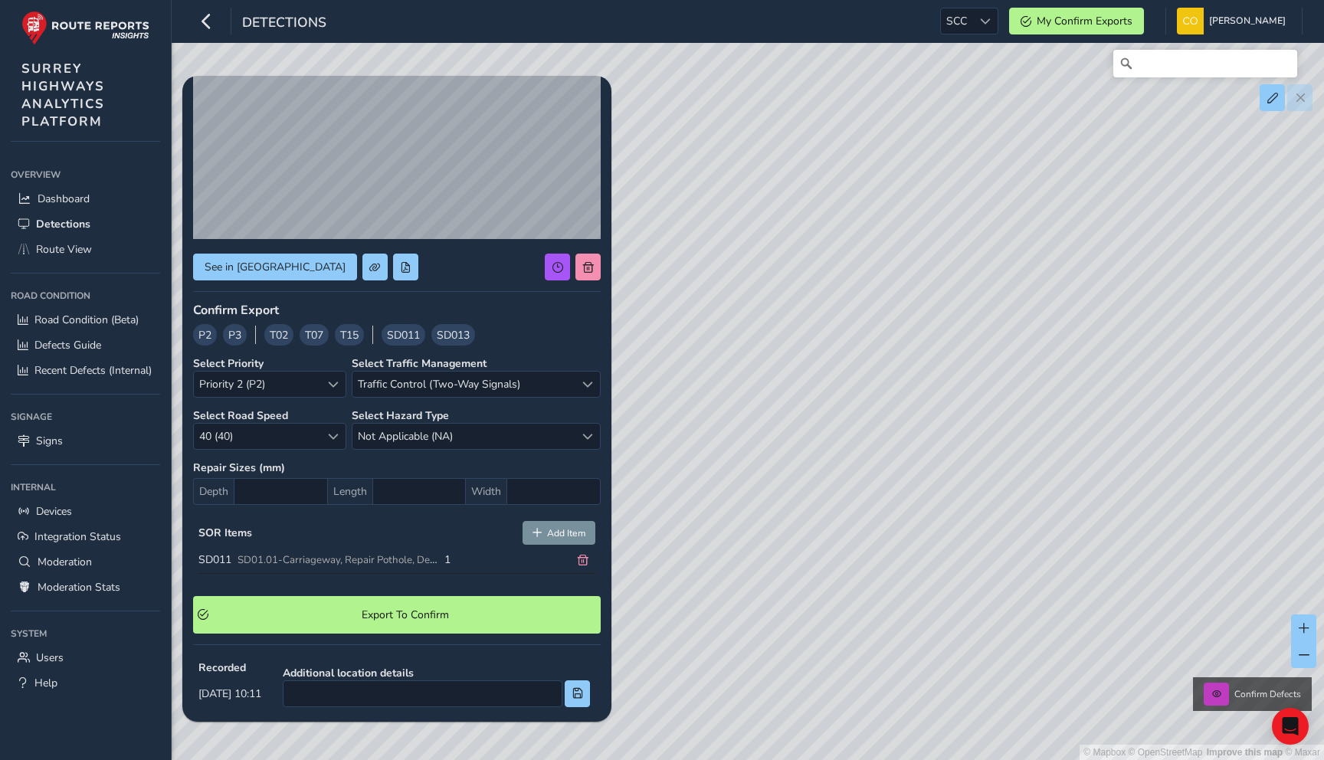
click at [271, 412] on strong "Select Road Speed" at bounding box center [240, 415] width 95 height 15
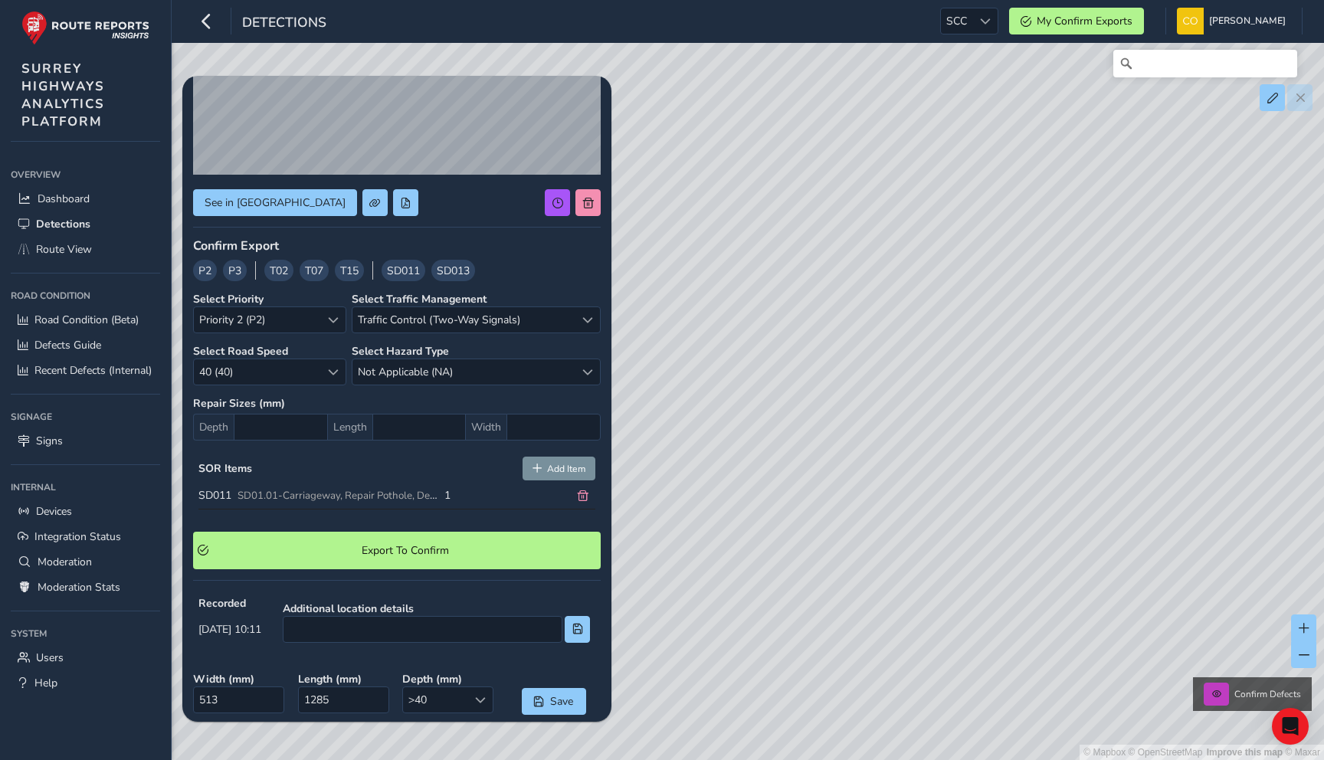
scroll to position [204, 0]
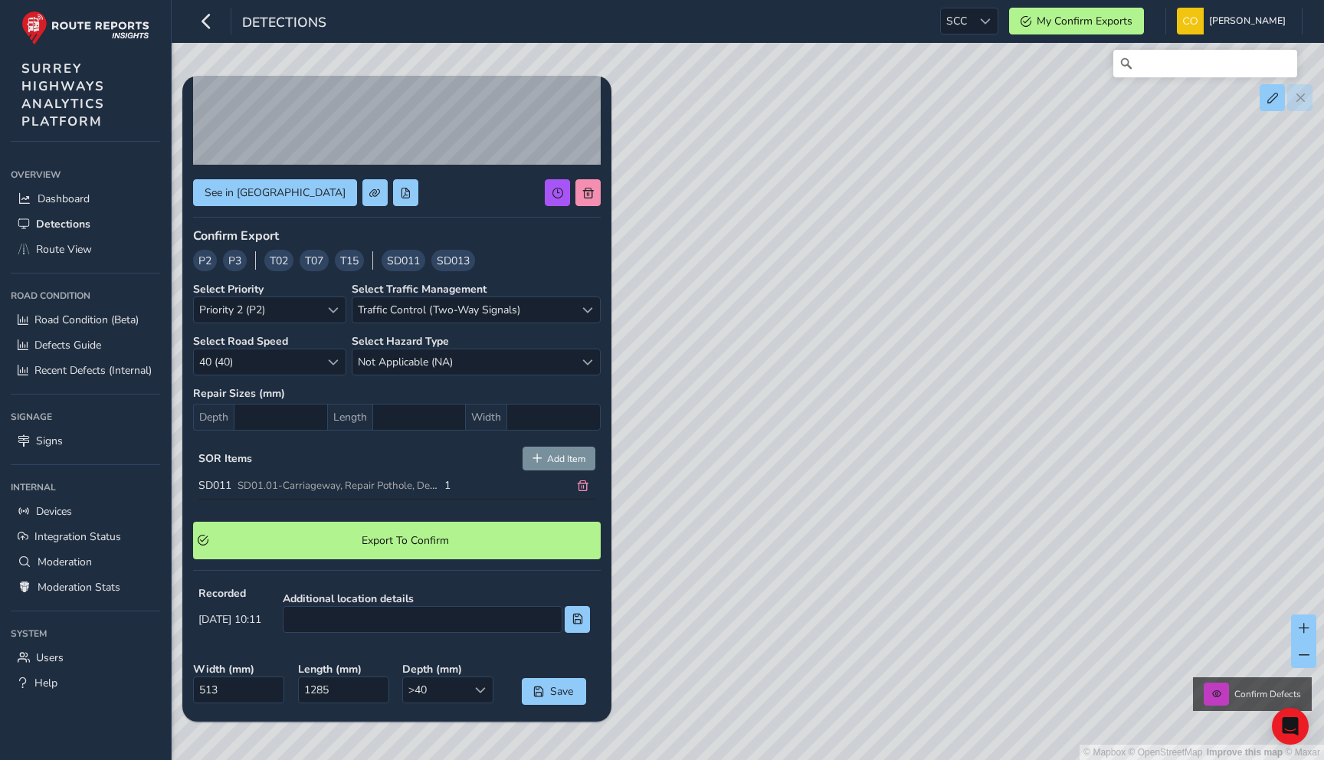
click at [368, 491] on span "SD01.01-Carriageway, Repair Pothole, Defect size not exceeding 1m², not exceedi…" at bounding box center [464, 486] width 452 height 14
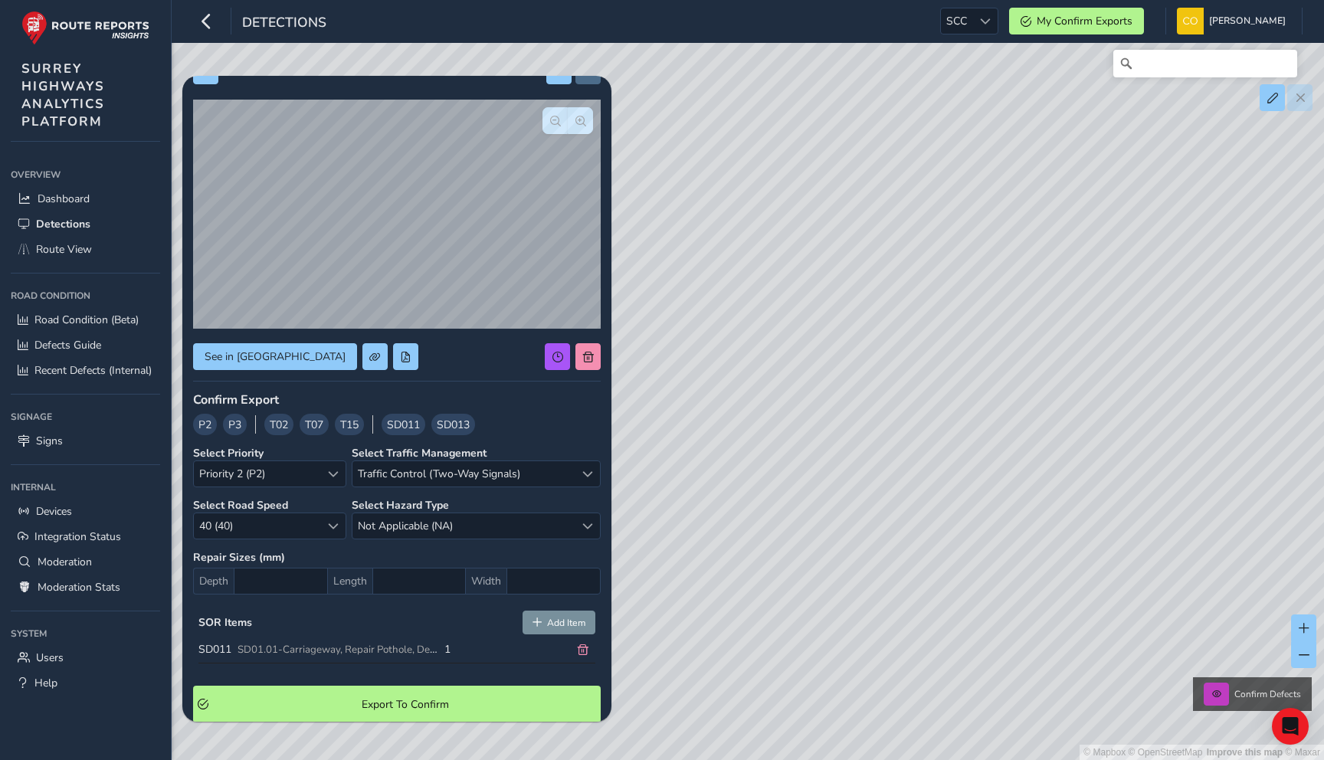
scroll to position [234, 0]
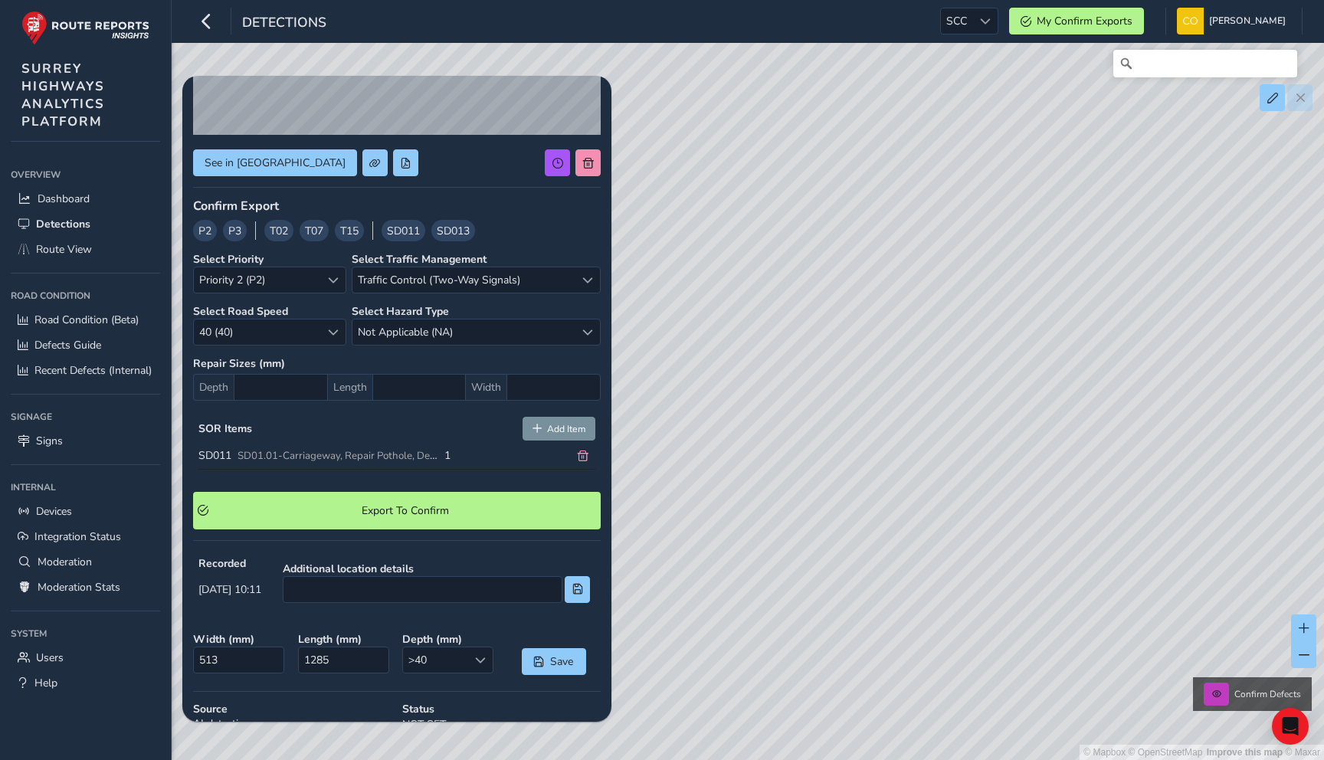
click at [435, 356] on strong "Repair Sizes (mm)" at bounding box center [397, 363] width 408 height 15
drag, startPoint x: 354, startPoint y: 312, endPoint x: 422, endPoint y: 313, distance: 67.4
click at [422, 313] on strong "Select Hazard Type" at bounding box center [400, 311] width 97 height 15
